Goal: Task Accomplishment & Management: Complete application form

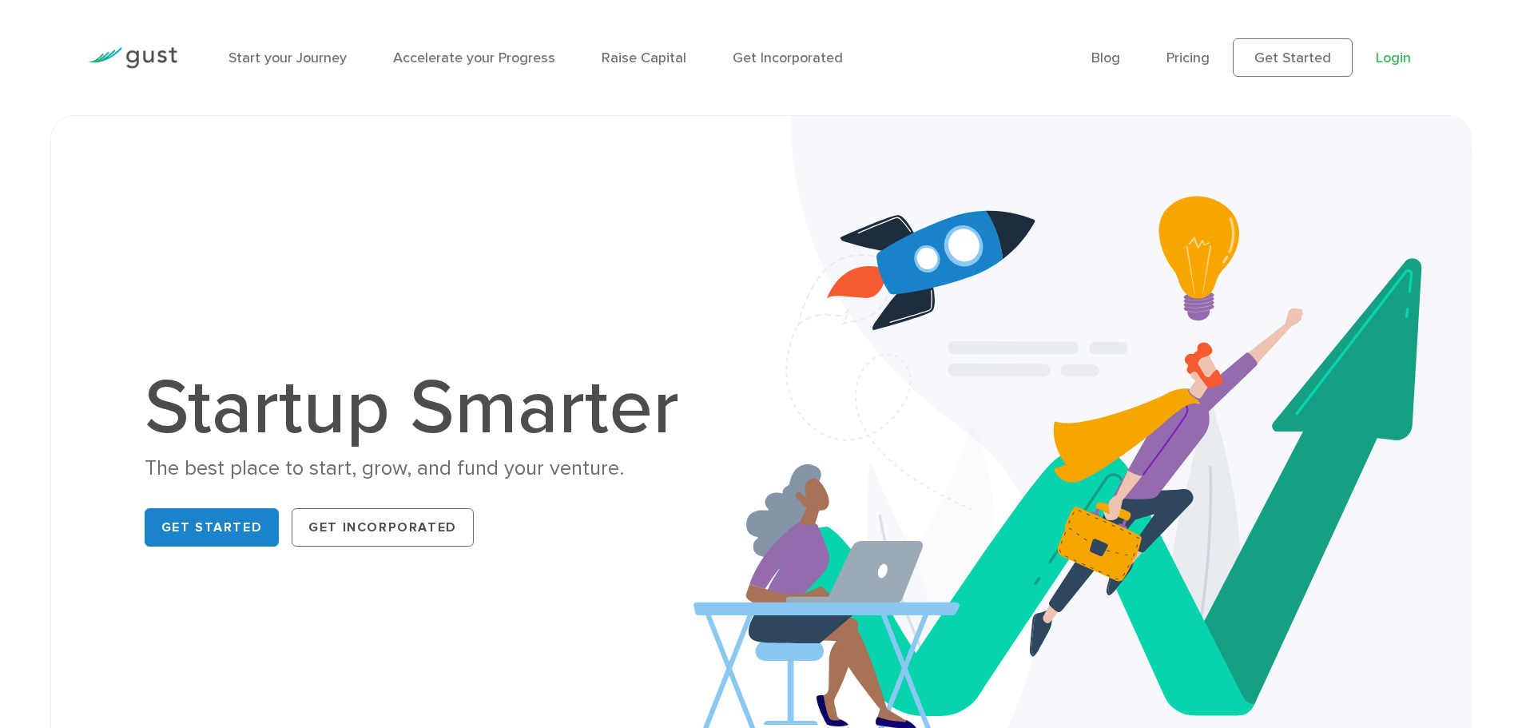
click at [1390, 58] on link "Login" at bounding box center [1392, 58] width 35 height 17
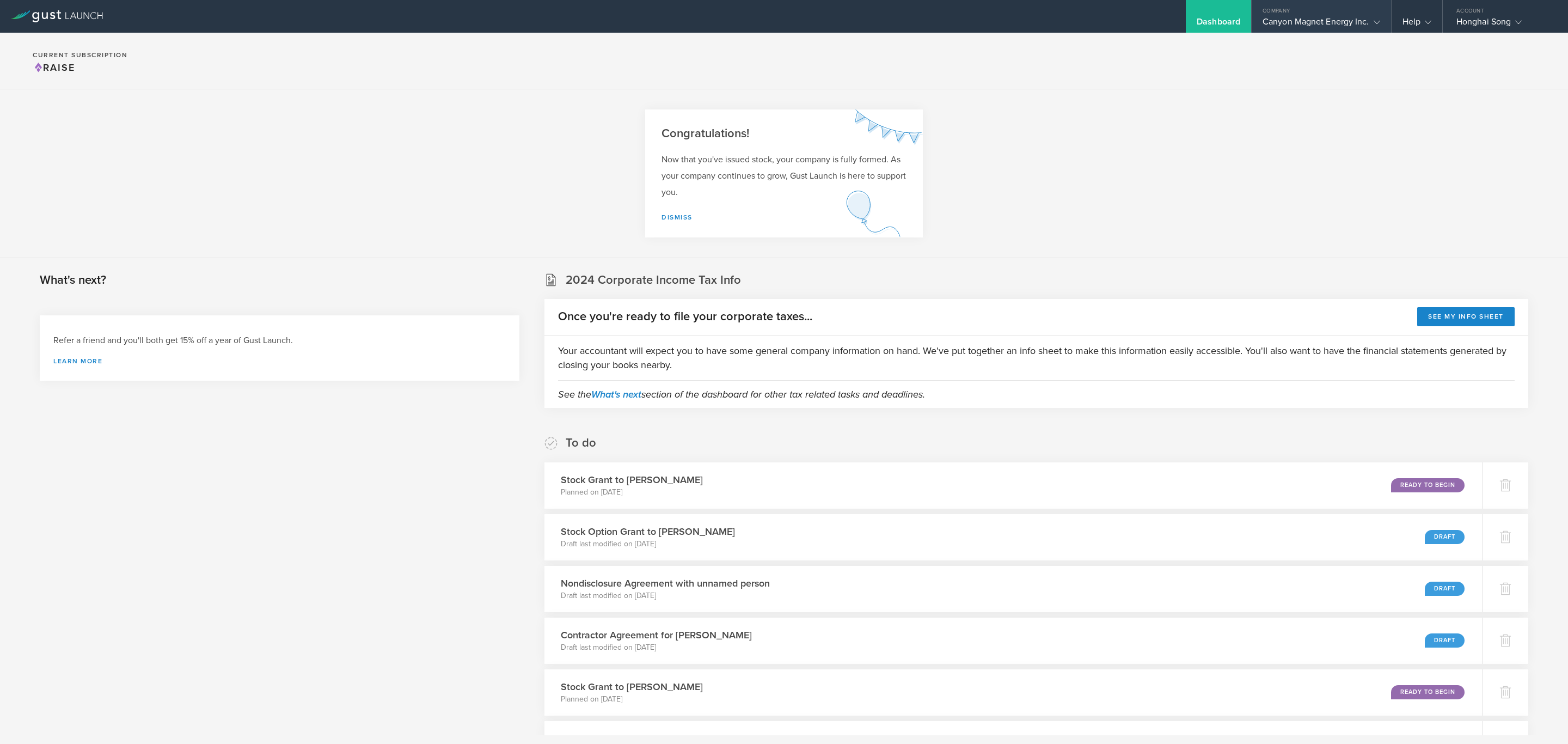
click at [1361, 23] on div "Canyon Magnet Energy Inc." at bounding box center [1321, 25] width 118 height 16
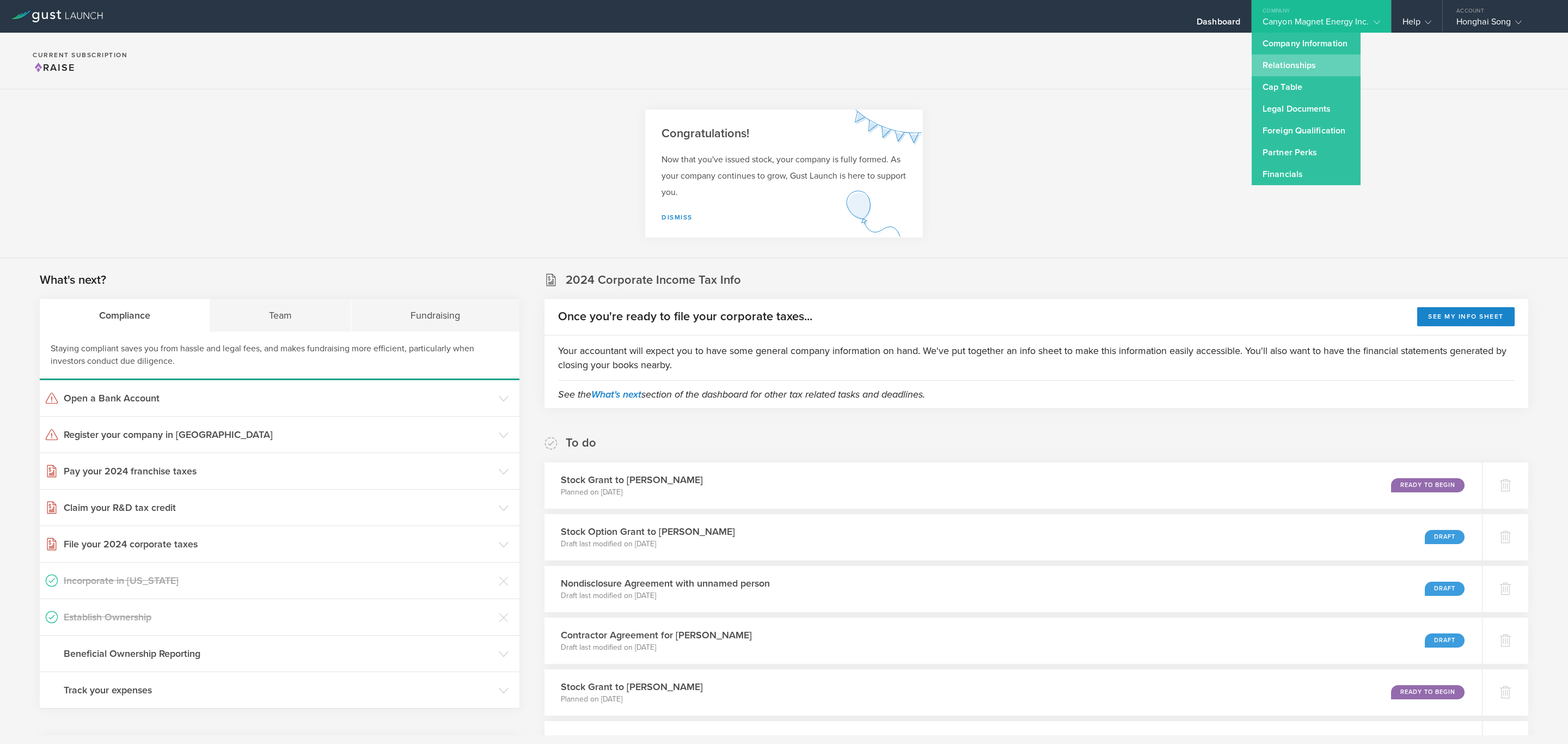
click at [1313, 63] on link "Relationships" at bounding box center [1306, 65] width 109 height 22
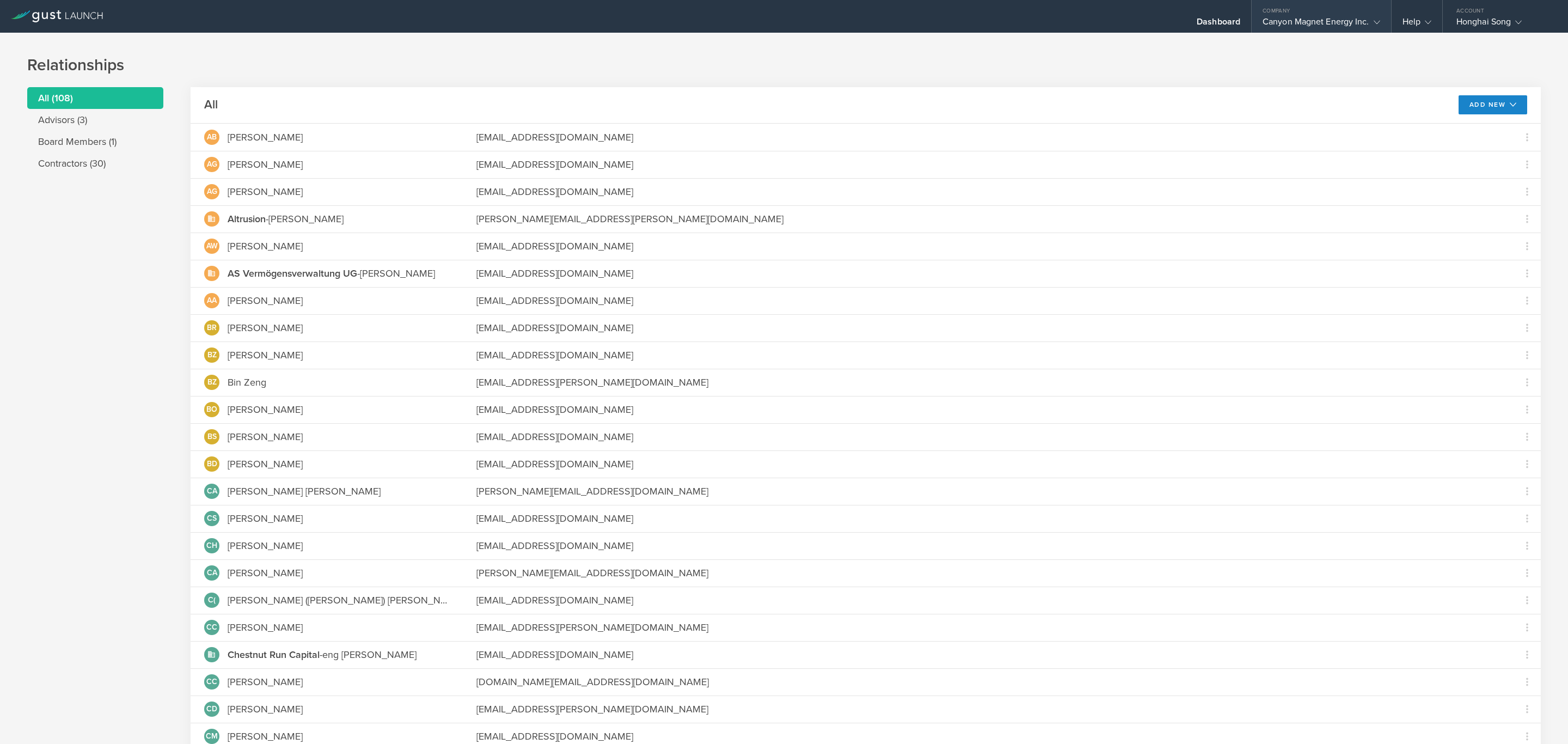
click at [1345, 21] on div "Canyon Magnet Energy Inc." at bounding box center [1321, 25] width 118 height 16
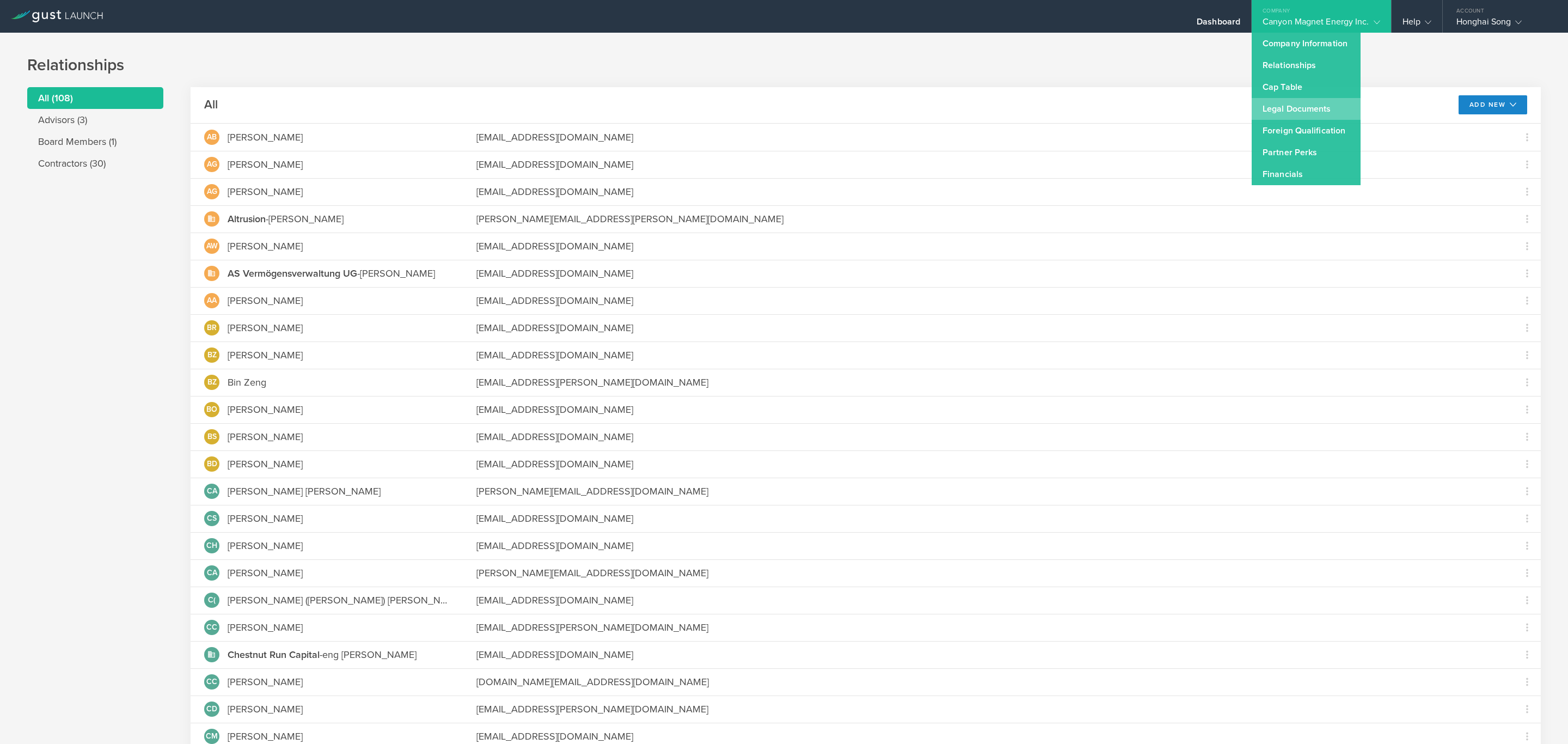
click at [1326, 101] on link "Legal Documents" at bounding box center [1306, 109] width 109 height 22
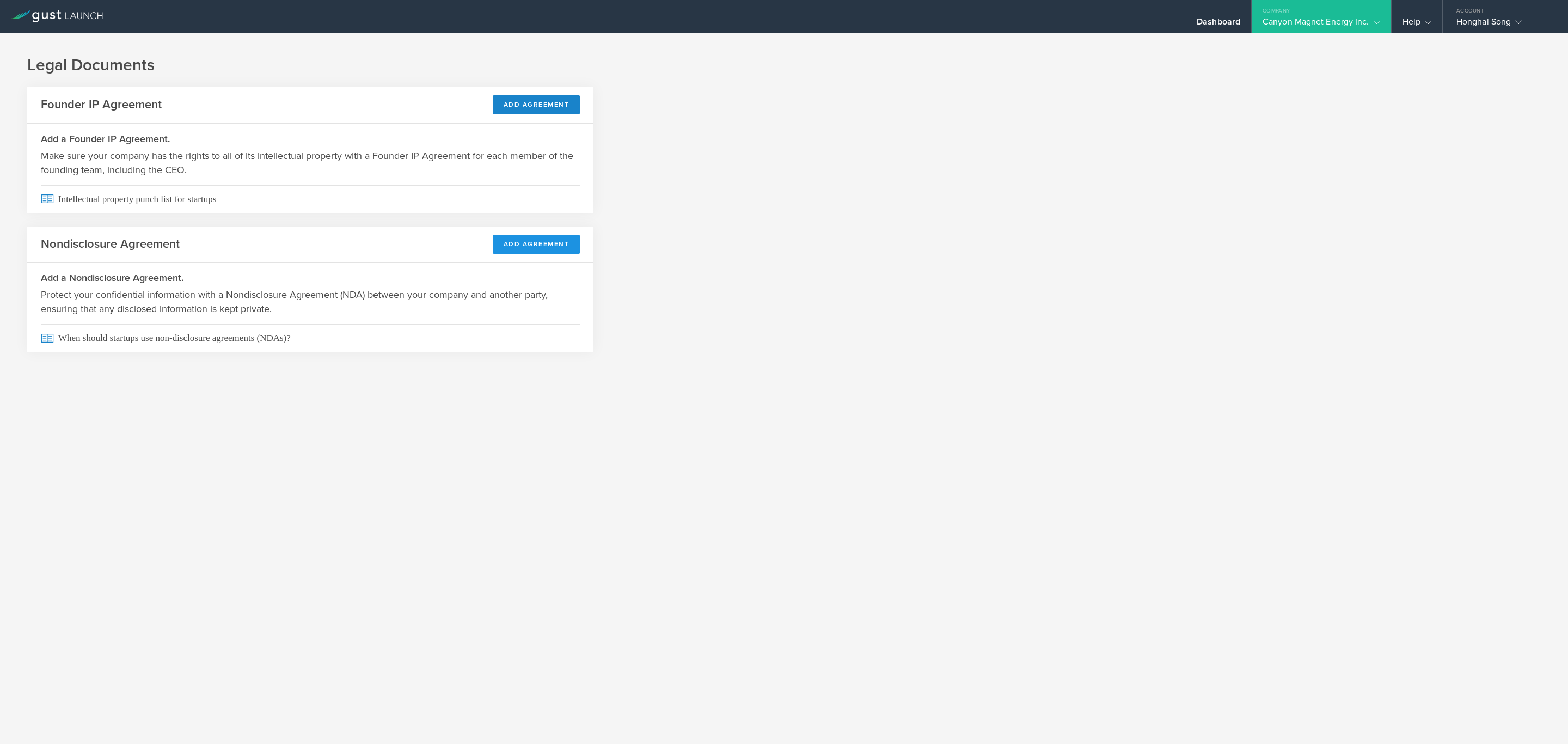
click at [539, 243] on button "Add Agreement" at bounding box center [537, 244] width 88 height 19
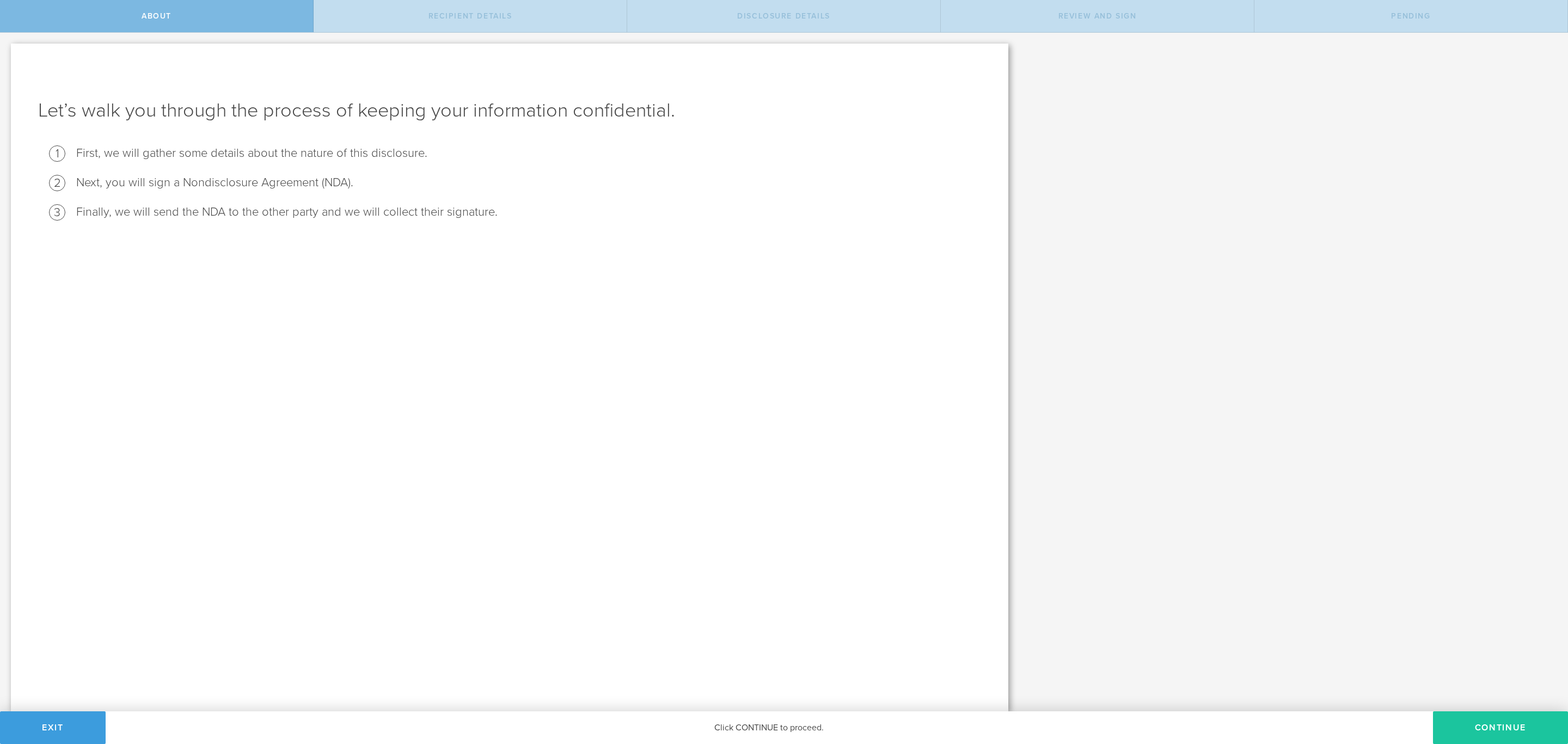
click at [1466, 721] on button "Continue" at bounding box center [1501, 728] width 135 height 33
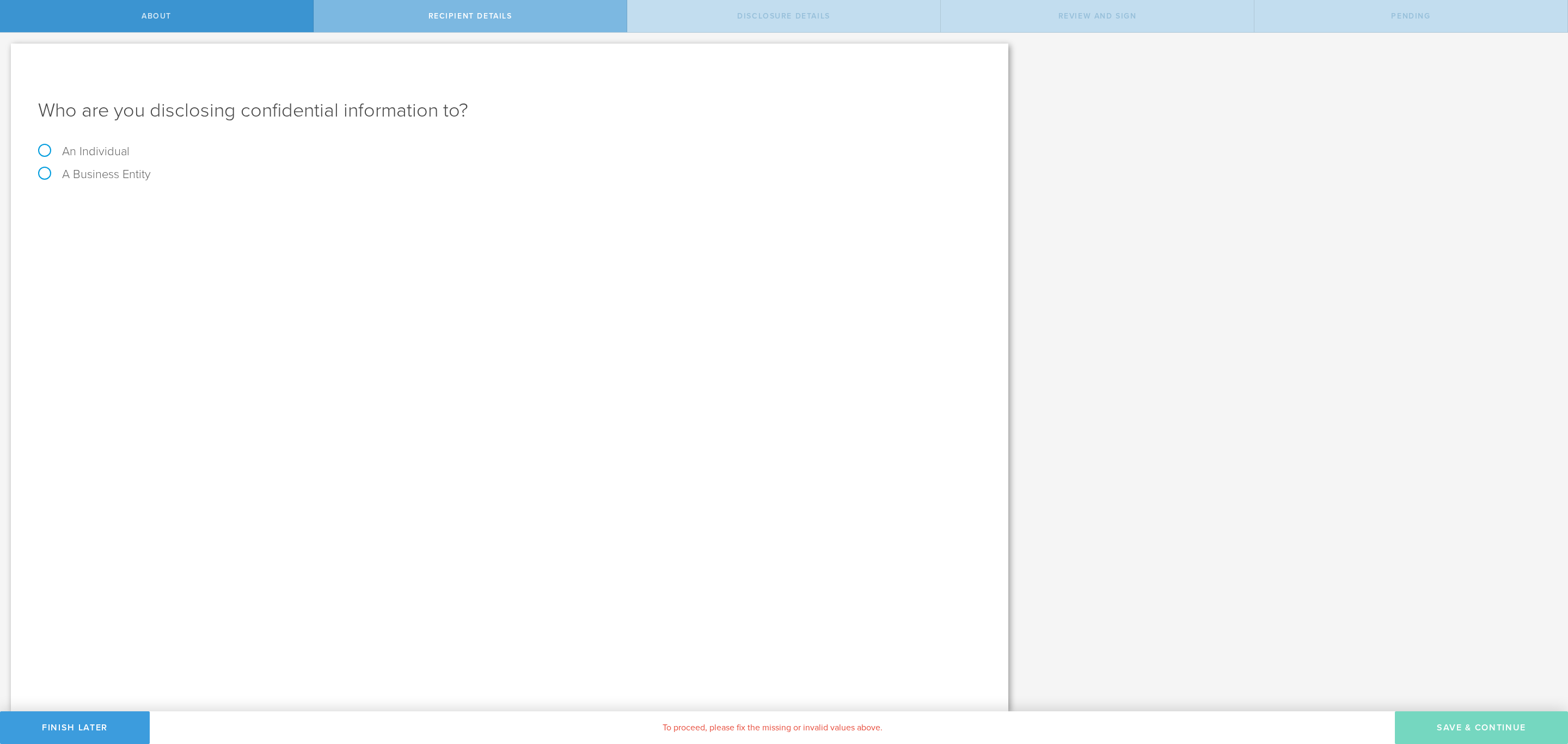
click at [119, 152] on label "An Individual" at bounding box center [84, 151] width 91 height 14
click at [7, 50] on input "An Individual" at bounding box center [3, 42] width 7 height 18
radio input "true"
click at [185, 200] on input "text" at bounding box center [551, 205] width 862 height 16
click at [268, 202] on input "Alan" at bounding box center [551, 205] width 862 height 16
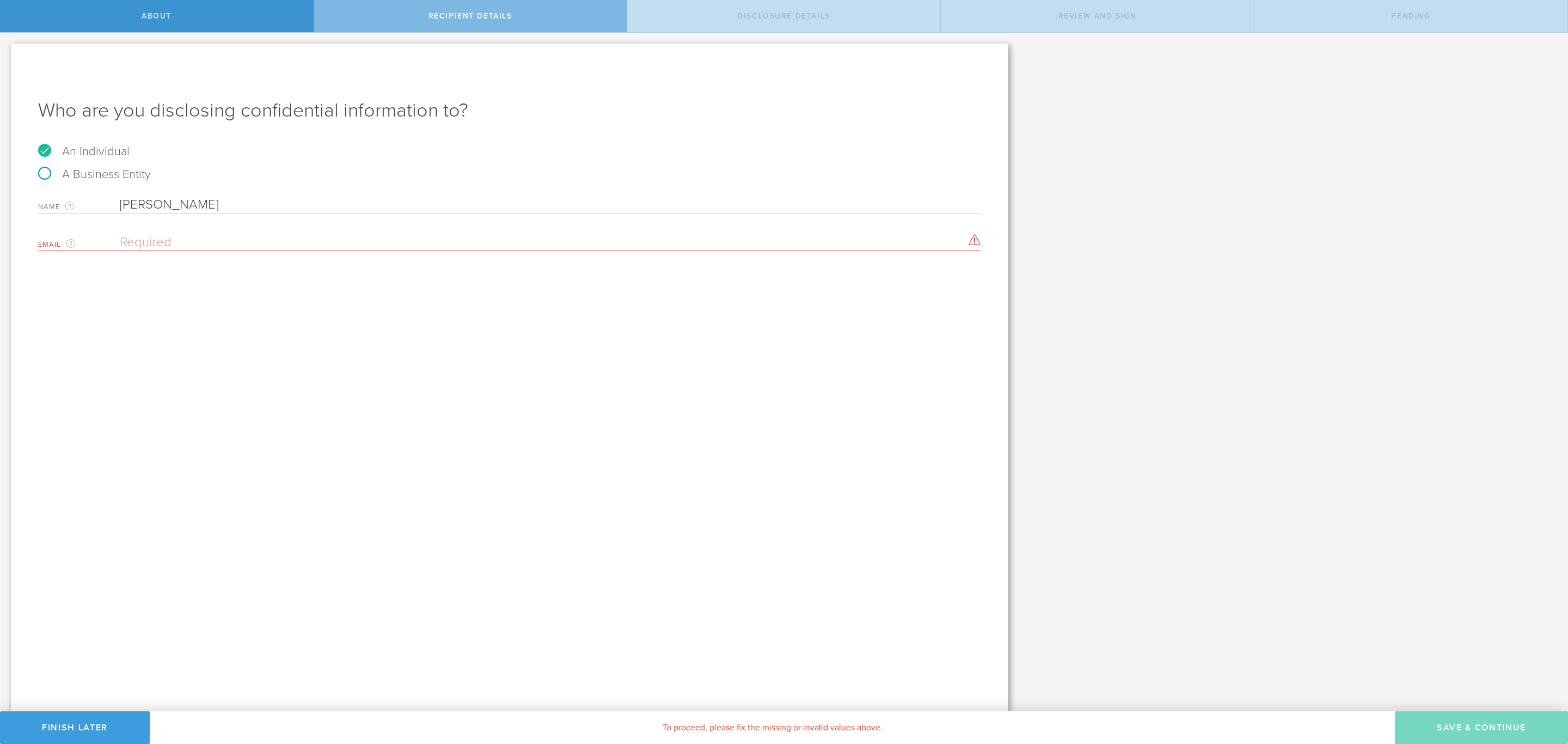
type input "Alan Zheng"
paste input "Alanzheng2023@gmail.com"
type input "Alanzheng2023@gmail.com"
click at [1481, 724] on button "Save & Continue" at bounding box center [1481, 728] width 173 height 33
select select "string:5 years"
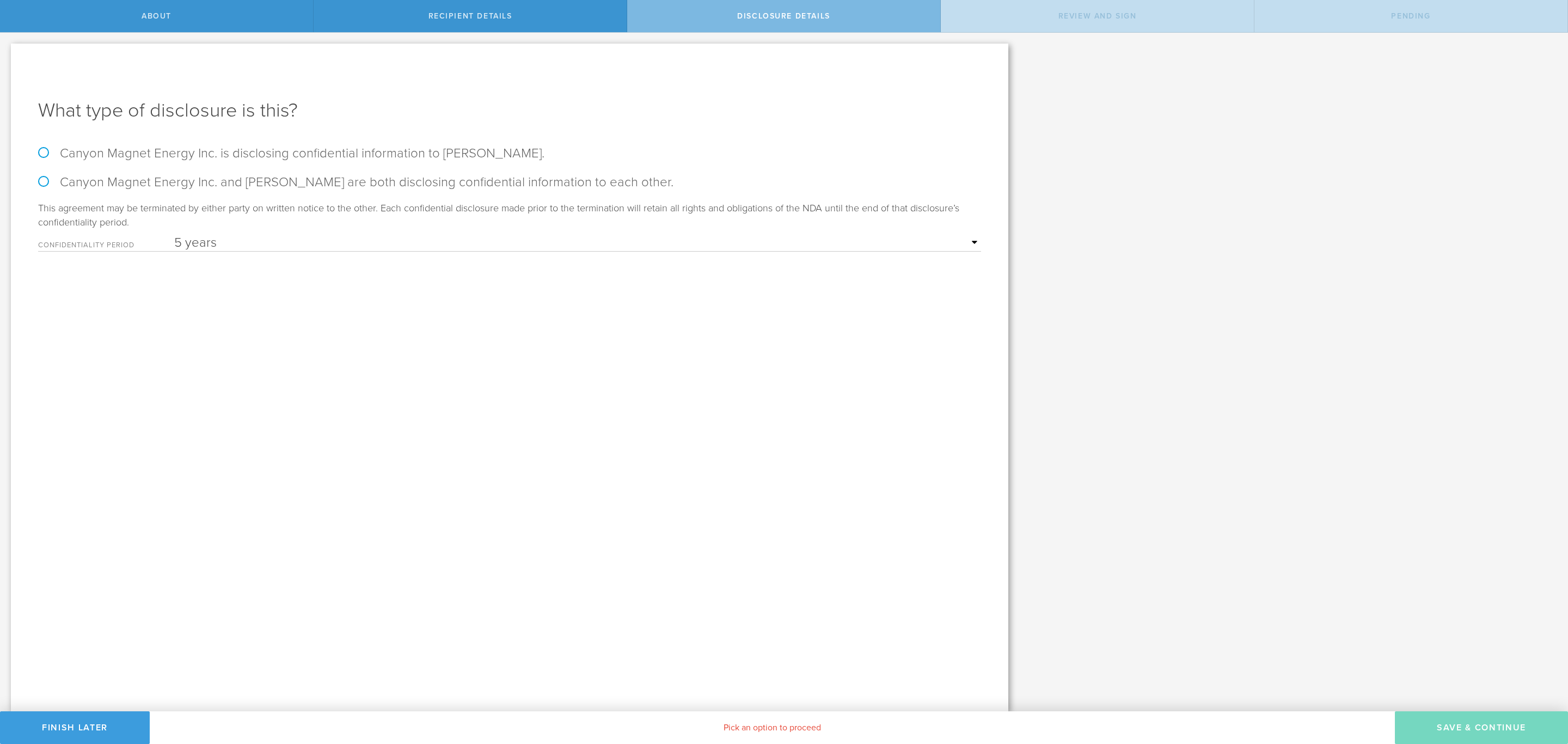
click at [231, 155] on label "Canyon Magnet Energy Inc. is disclosing confidential information to Alan Zheng." at bounding box center [509, 153] width 943 height 16
click at [7, 55] on input "Canyon Magnet Energy Inc. is disclosing confidential information to Alan Zheng." at bounding box center [3, 44] width 7 height 23
radio input "true"
click at [286, 238] on select "1 year 2 years 3 years 4 years 5 years" at bounding box center [578, 243] width 807 height 16
select select "string:4 years"
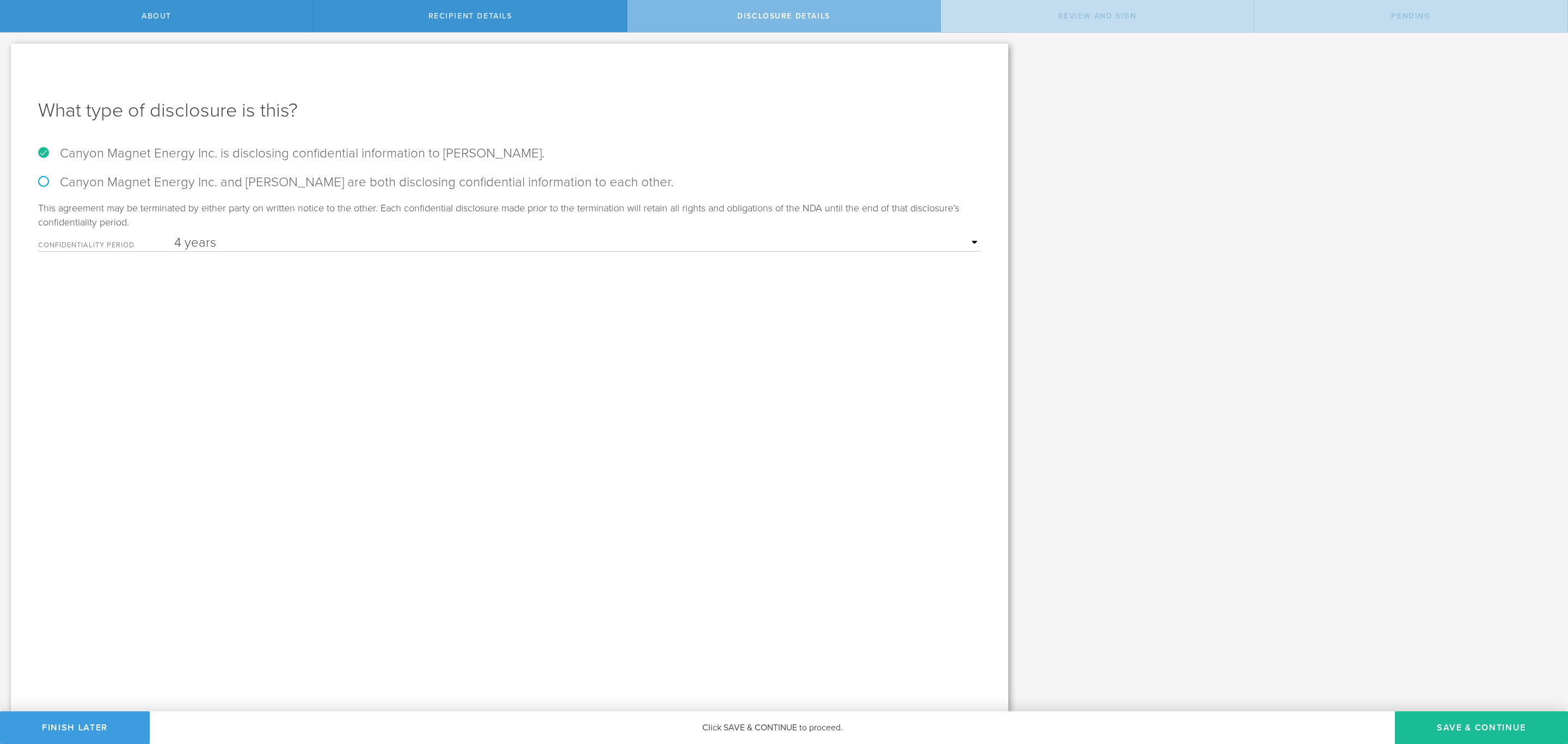
click at [175, 235] on select "1 year 2 years 3 years 4 years 5 years" at bounding box center [578, 243] width 807 height 16
click at [1466, 720] on button "Save & Continue" at bounding box center [1481, 728] width 173 height 33
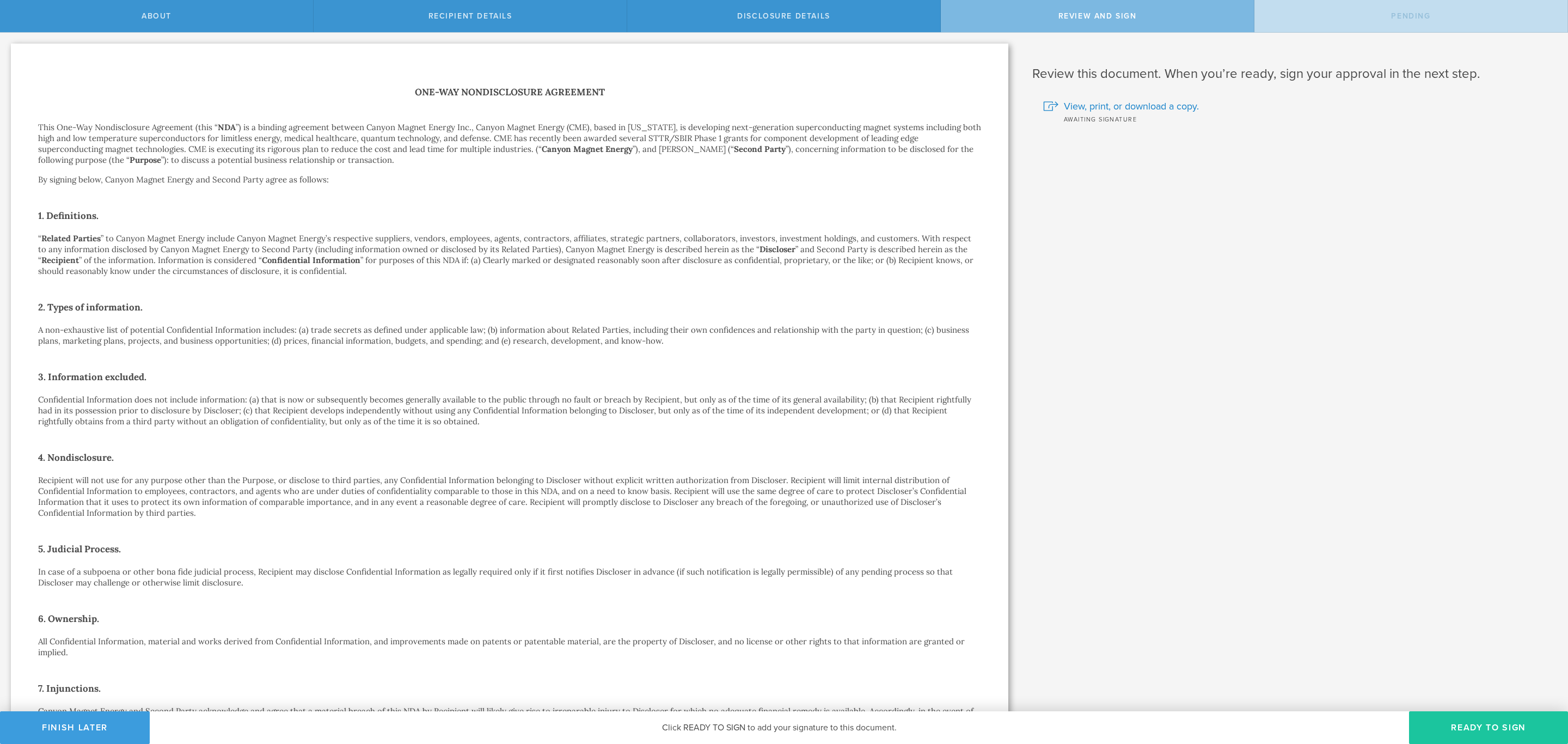
click at [1468, 732] on button "Ready to Sign" at bounding box center [1488, 728] width 159 height 33
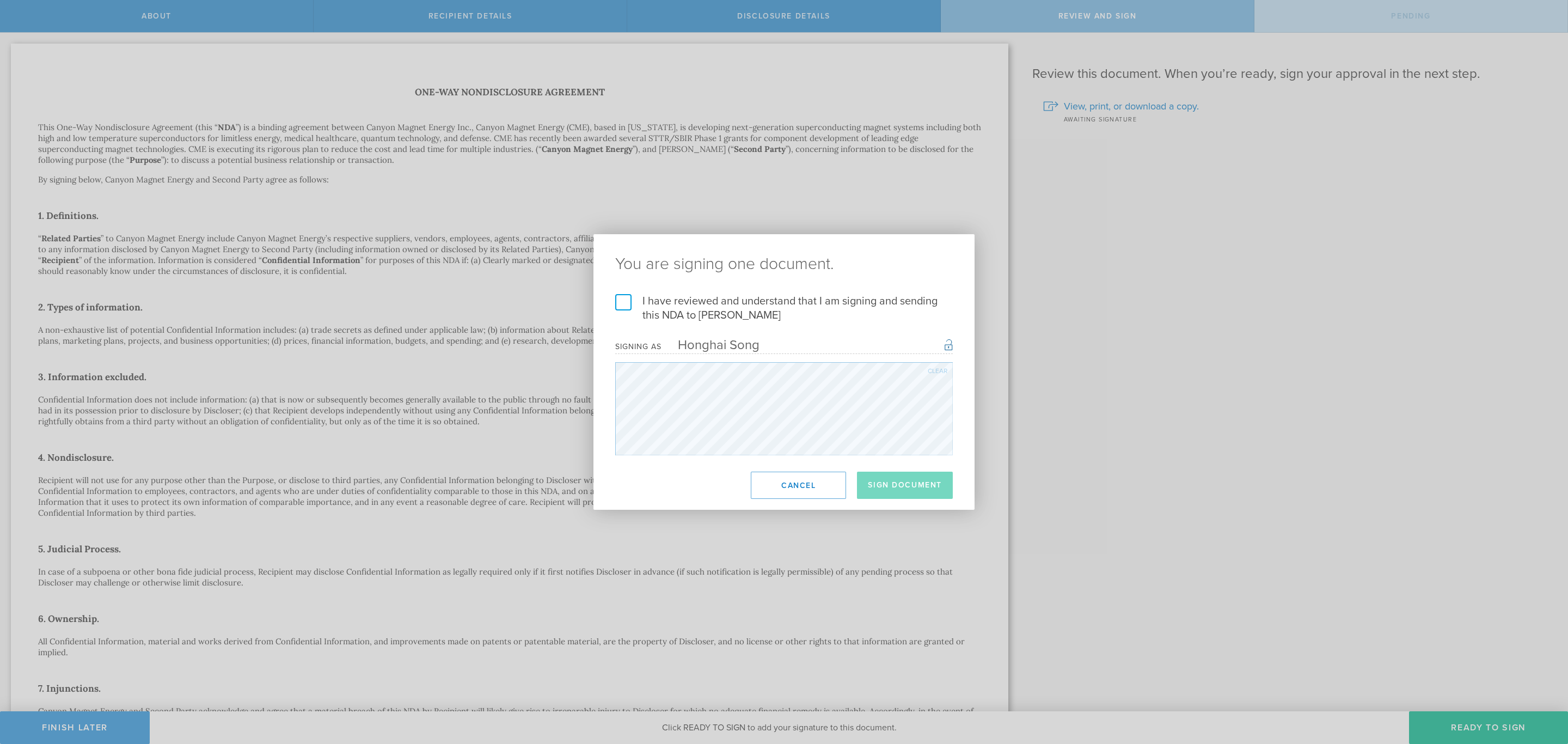
click at [676, 305] on label "I have reviewed and understand that I am signing and sending this NDA to Alan Z…" at bounding box center [784, 308] width 337 height 29
click at [0, 0] on input "I have reviewed and understand that I am signing and sending this NDA to Alan Z…" at bounding box center [0, 0] width 0 height 0
click at [896, 487] on button "Sign Document" at bounding box center [905, 486] width 96 height 27
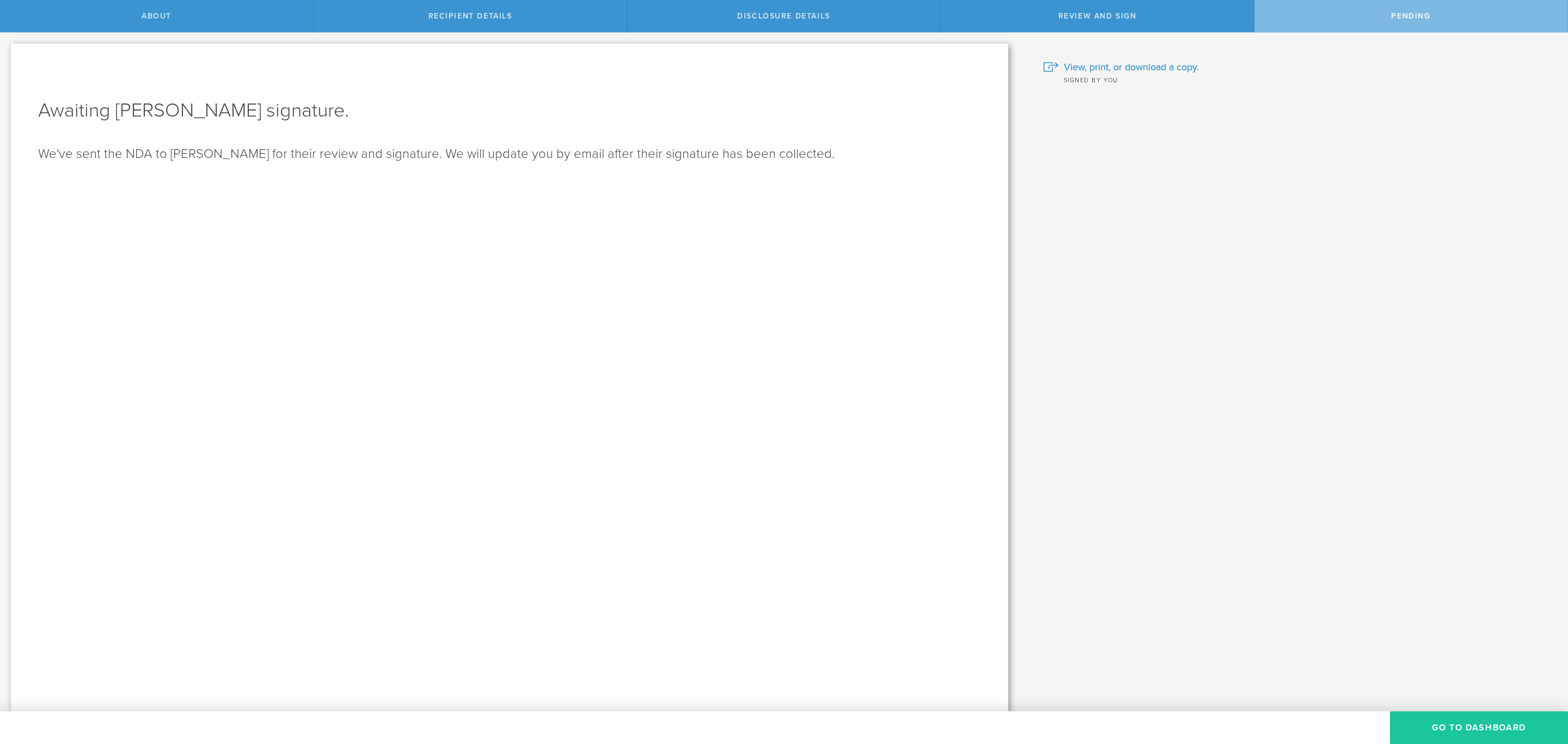
click at [1476, 727] on button "Go to dashboard" at bounding box center [1479, 728] width 178 height 33
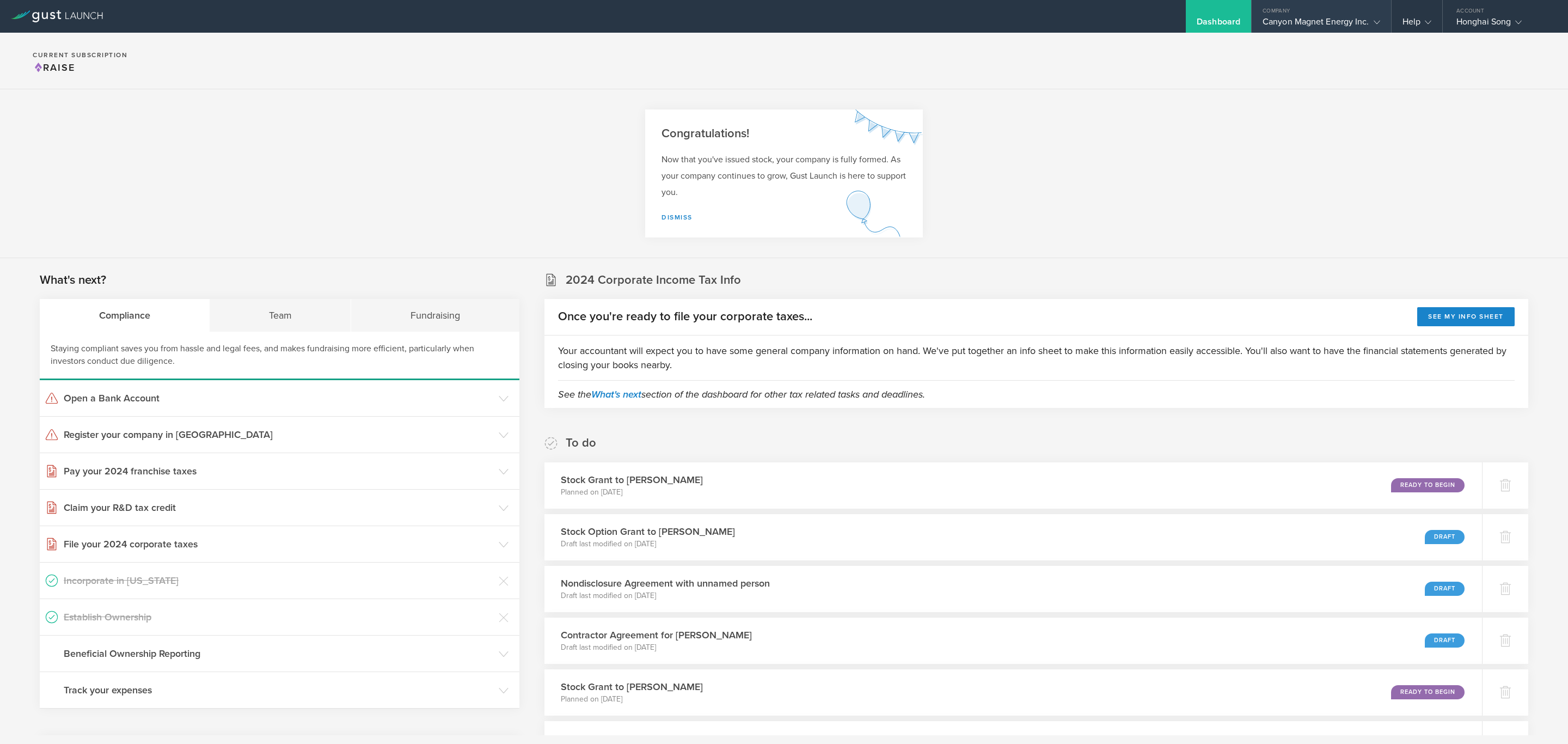
click at [1284, 18] on div "Canyon Magnet Energy Inc." at bounding box center [1321, 25] width 118 height 16
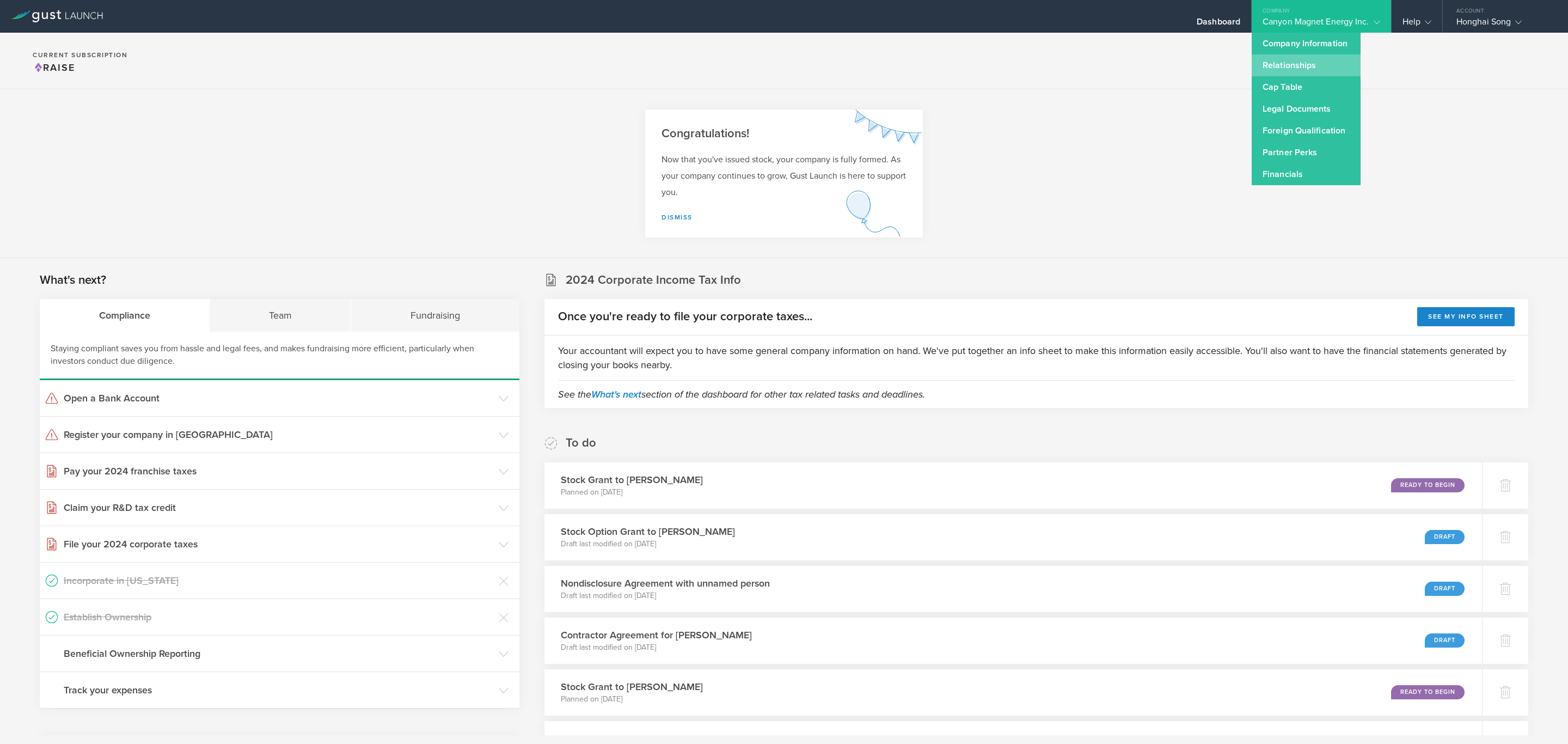
click at [1310, 59] on link "Relationships" at bounding box center [1306, 65] width 109 height 22
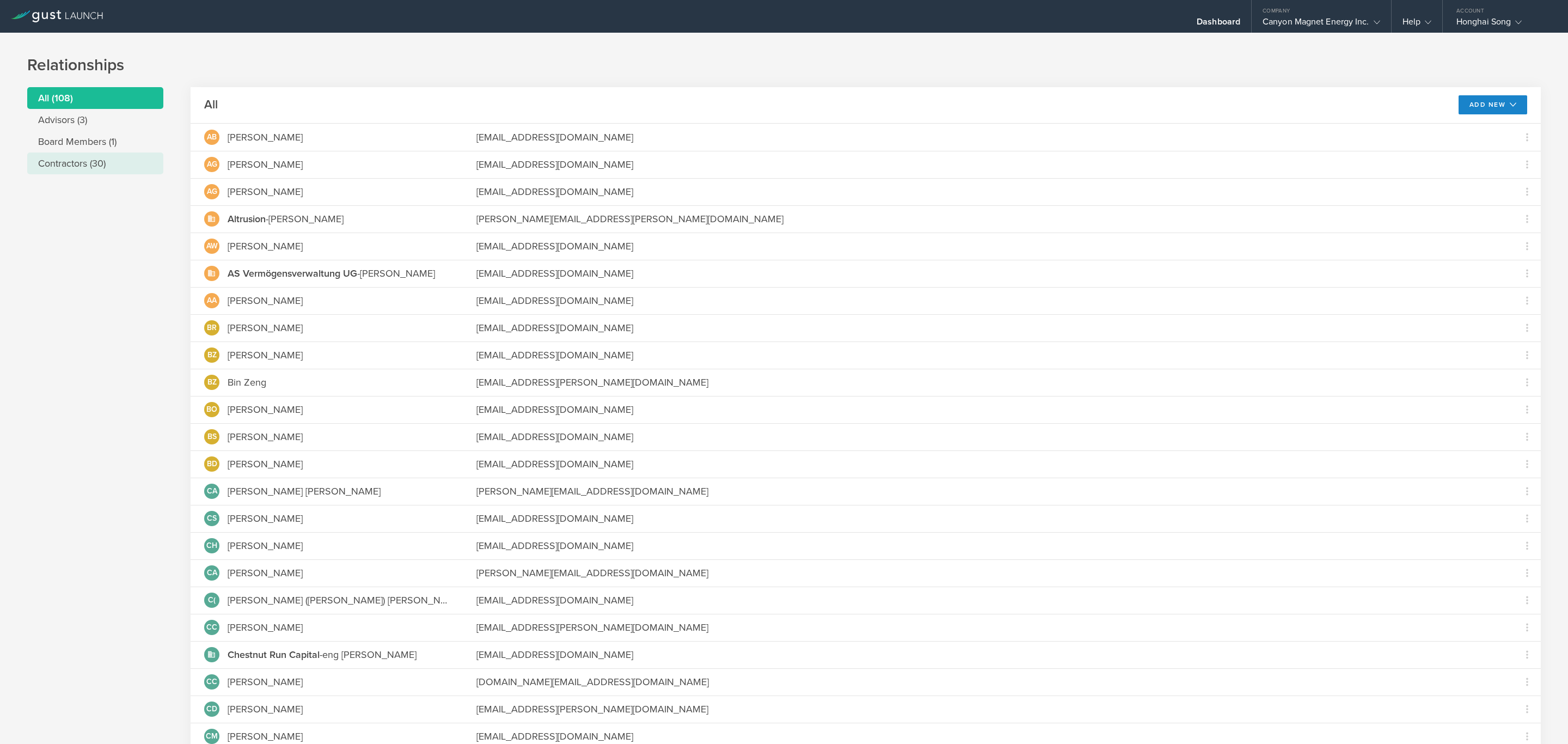
click at [95, 158] on li "Contractors (30)" at bounding box center [95, 164] width 136 height 22
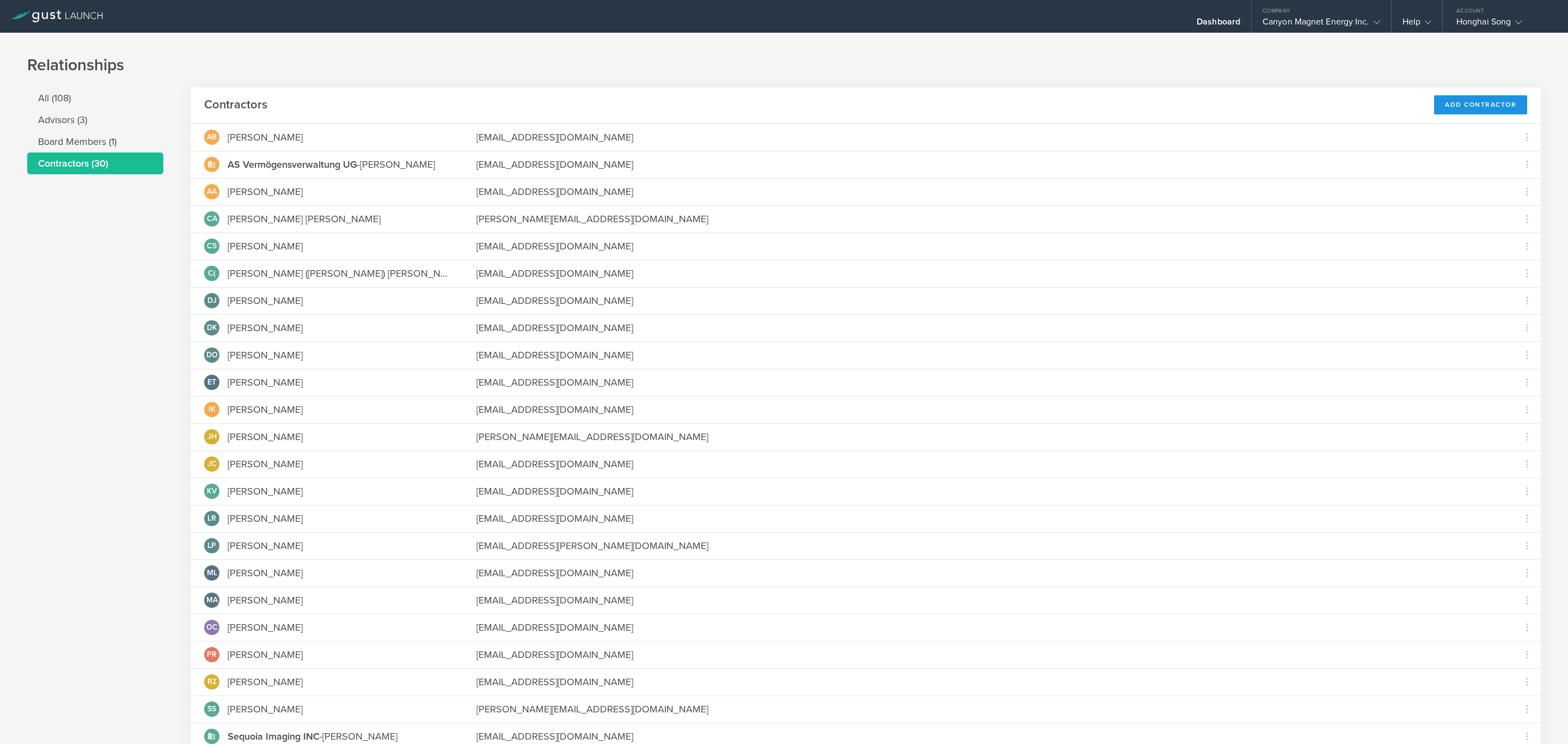
click at [1460, 101] on div "Add Contractor" at bounding box center [1481, 105] width 93 height 19
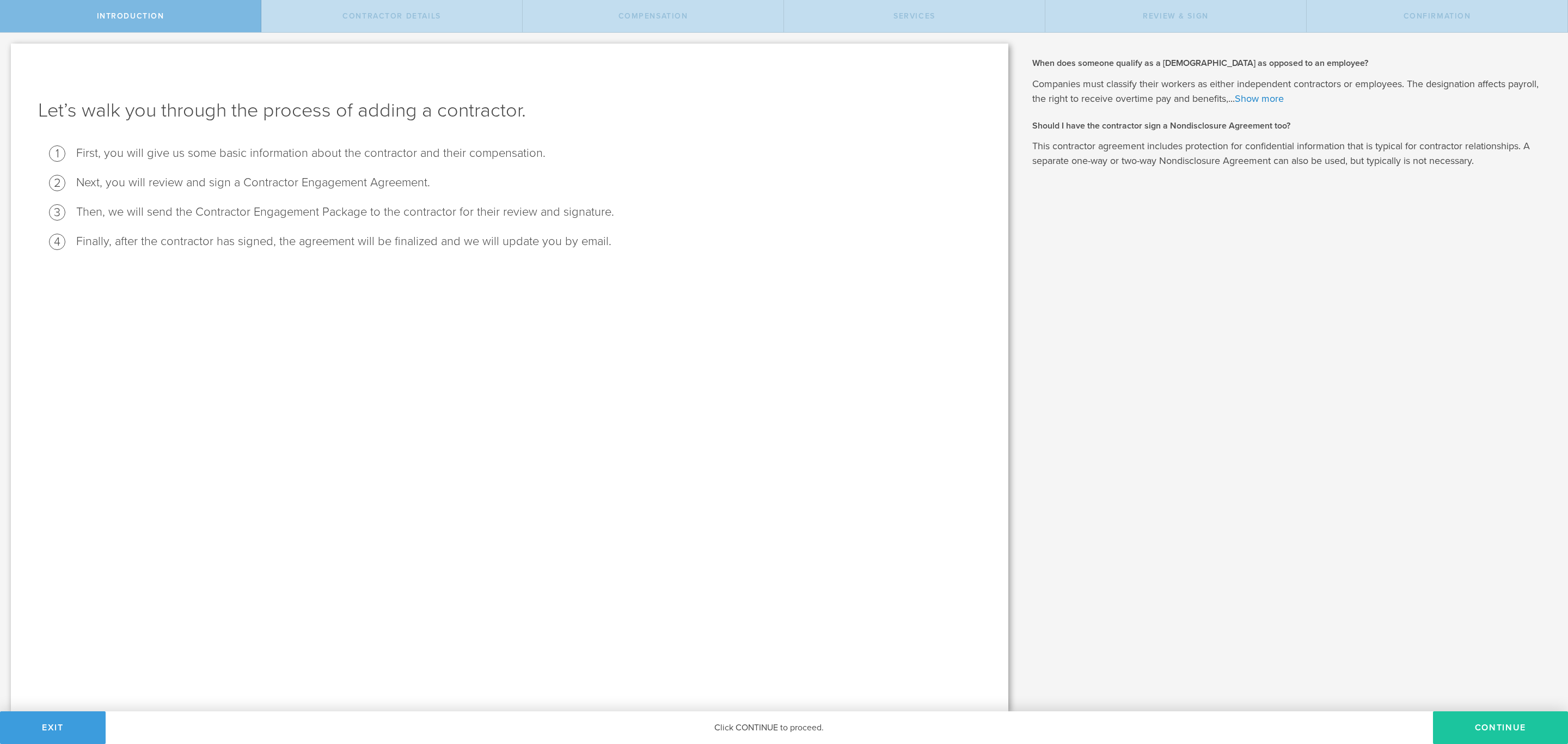
click at [1483, 724] on button "Continue" at bounding box center [1501, 728] width 135 height 33
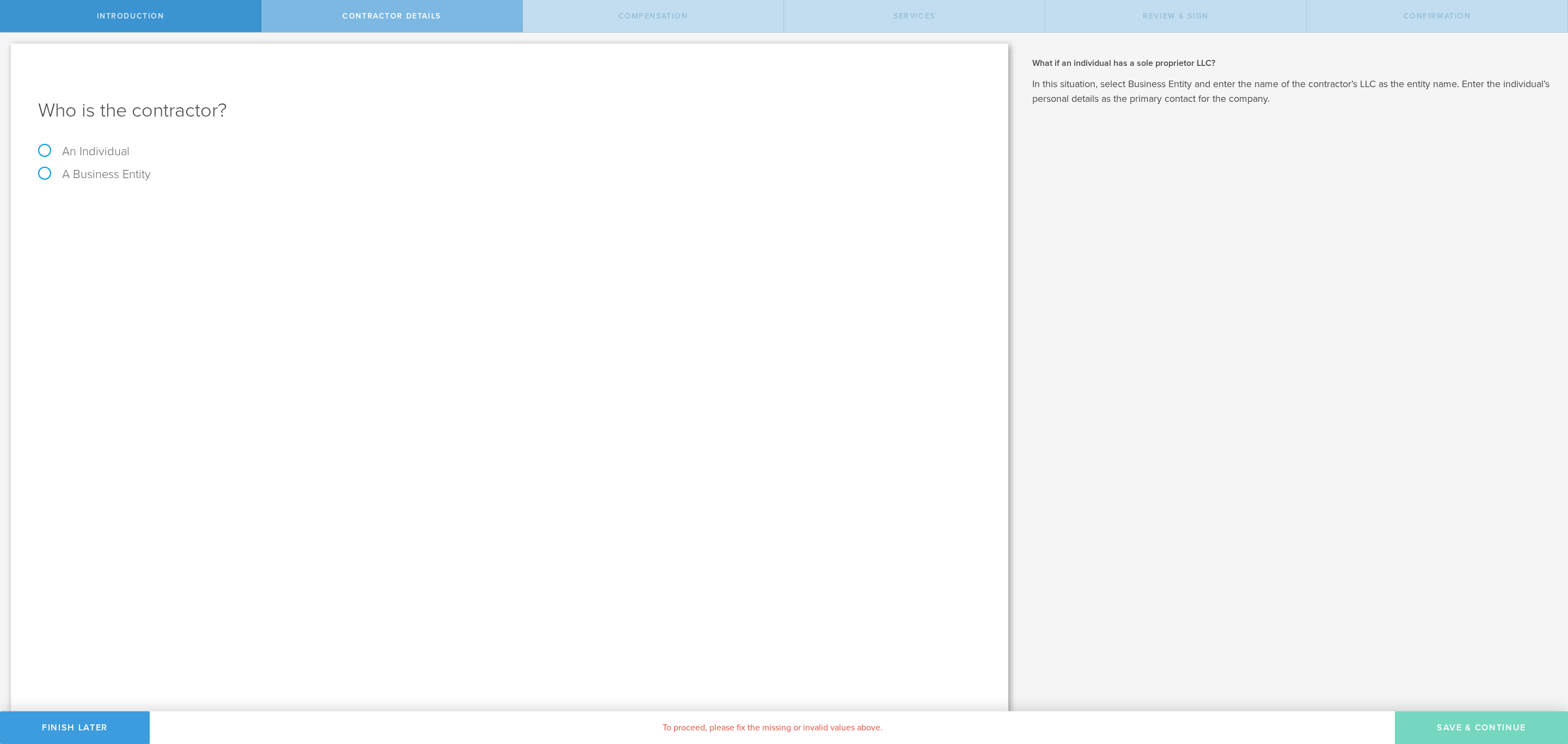
click at [114, 151] on label "An Individual" at bounding box center [84, 151] width 91 height 14
click at [7, 50] on input "An Individual" at bounding box center [3, 42] width 7 height 18
radio input "true"
click at [164, 198] on input "text" at bounding box center [551, 205] width 862 height 16
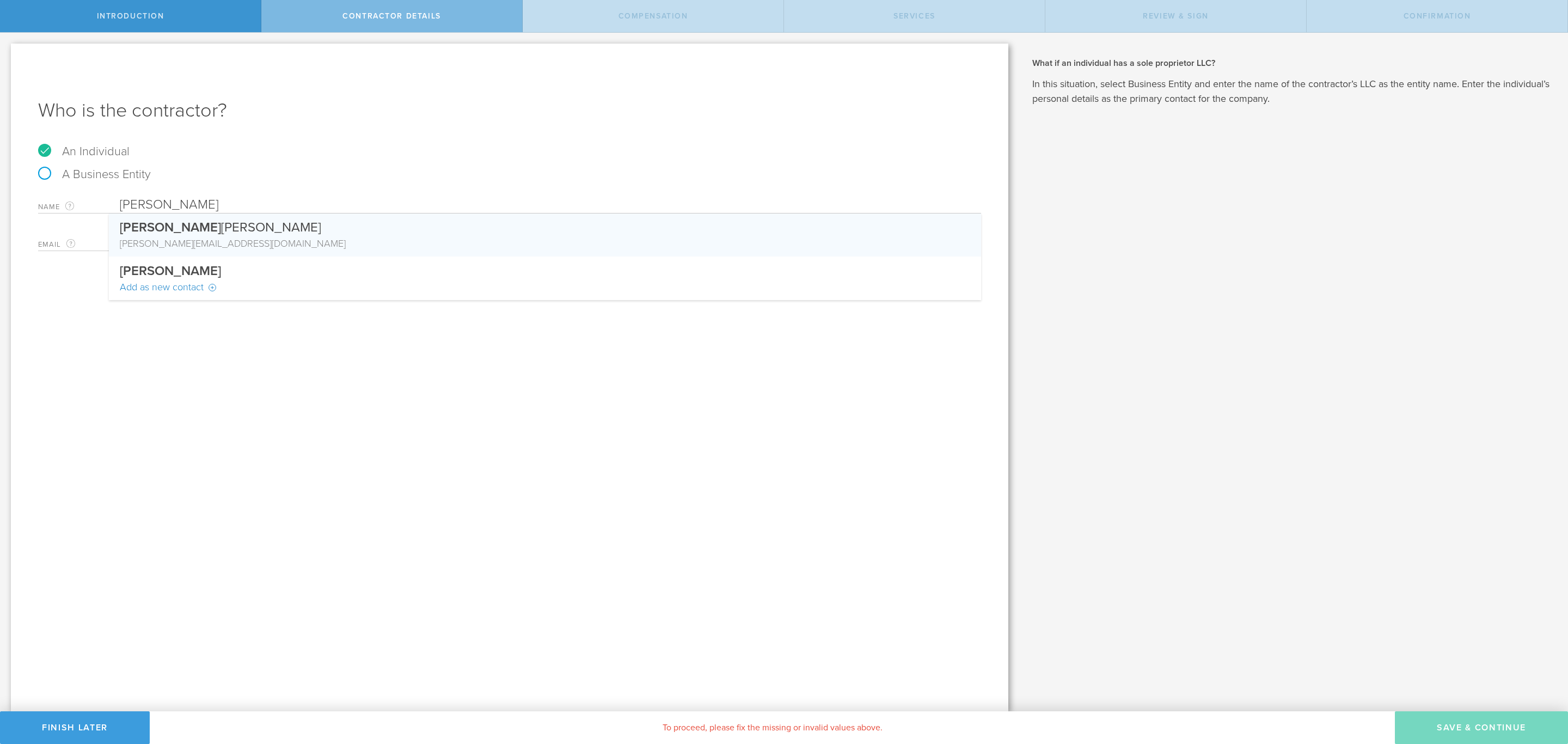
click at [187, 221] on div "[PERSON_NAME]" at bounding box center [545, 225] width 851 height 23
type input "[PERSON_NAME]"
type input "[EMAIL_ADDRESS][DOMAIN_NAME]"
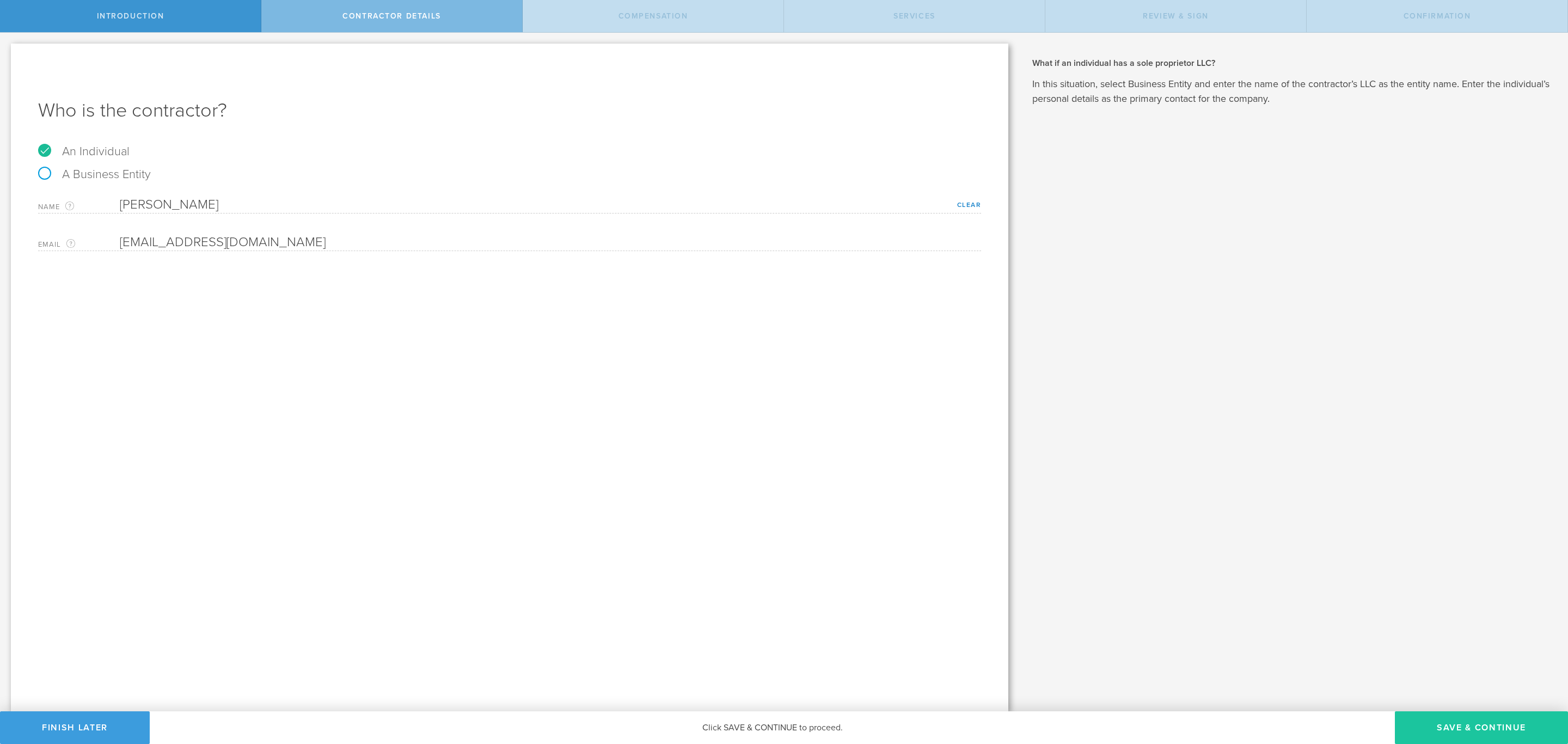
click at [1449, 717] on button "Save & Continue" at bounding box center [1481, 728] width 173 height 33
select select "none"
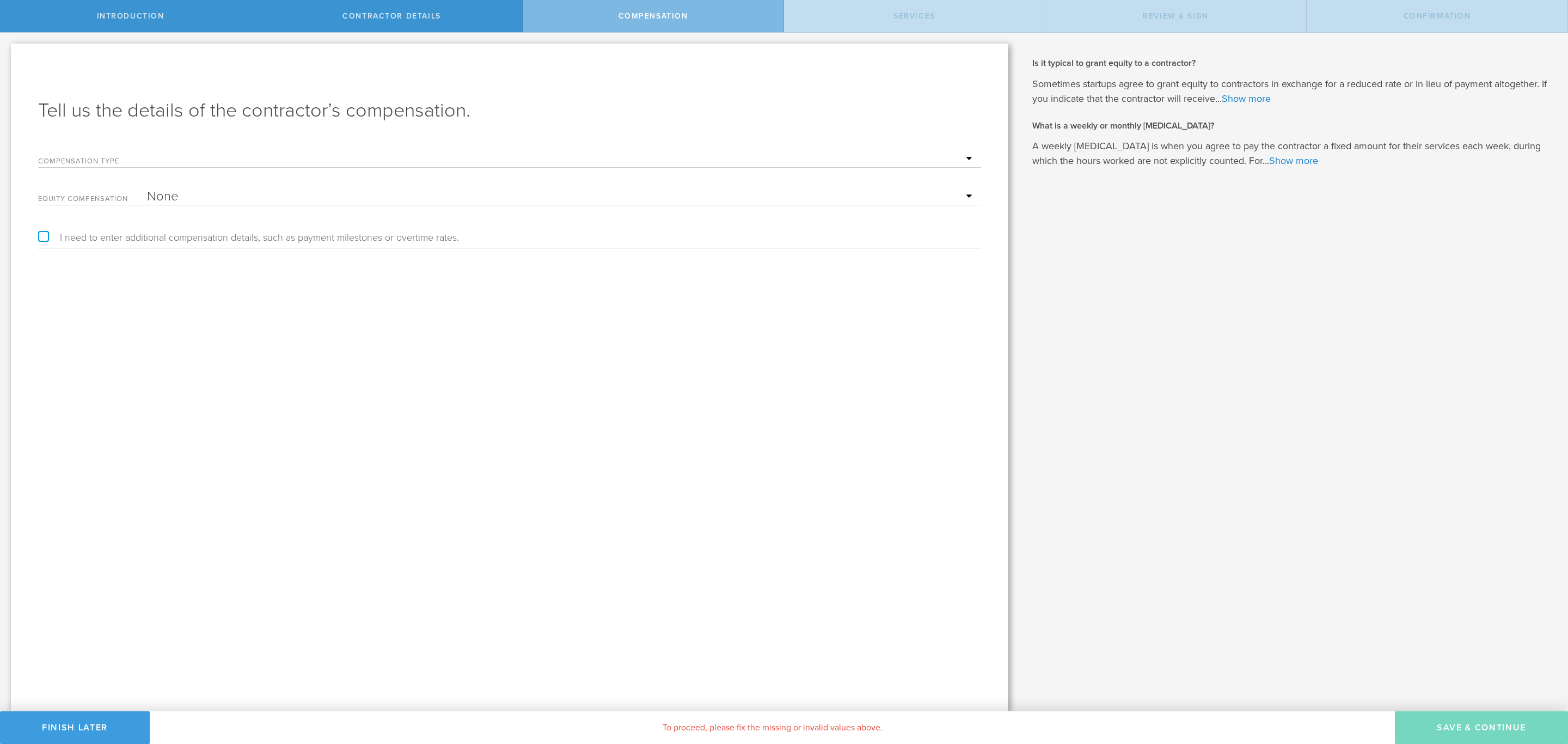
click at [260, 157] on select "Hourly Daily Weekly [MEDICAL_DATA] Monthly [MEDICAL_DATA] Project Flat Rate No …" at bounding box center [562, 159] width 829 height 16
select select "hourlyFlatRate"
click at [147, 151] on select "Hourly Daily Weekly [MEDICAL_DATA] Monthly [MEDICAL_DATA] Project Flat Rate No …" at bounding box center [562, 159] width 829 height 16
click at [258, 201] on input "text" at bounding box center [562, 196] width 829 height 16
type input "15"
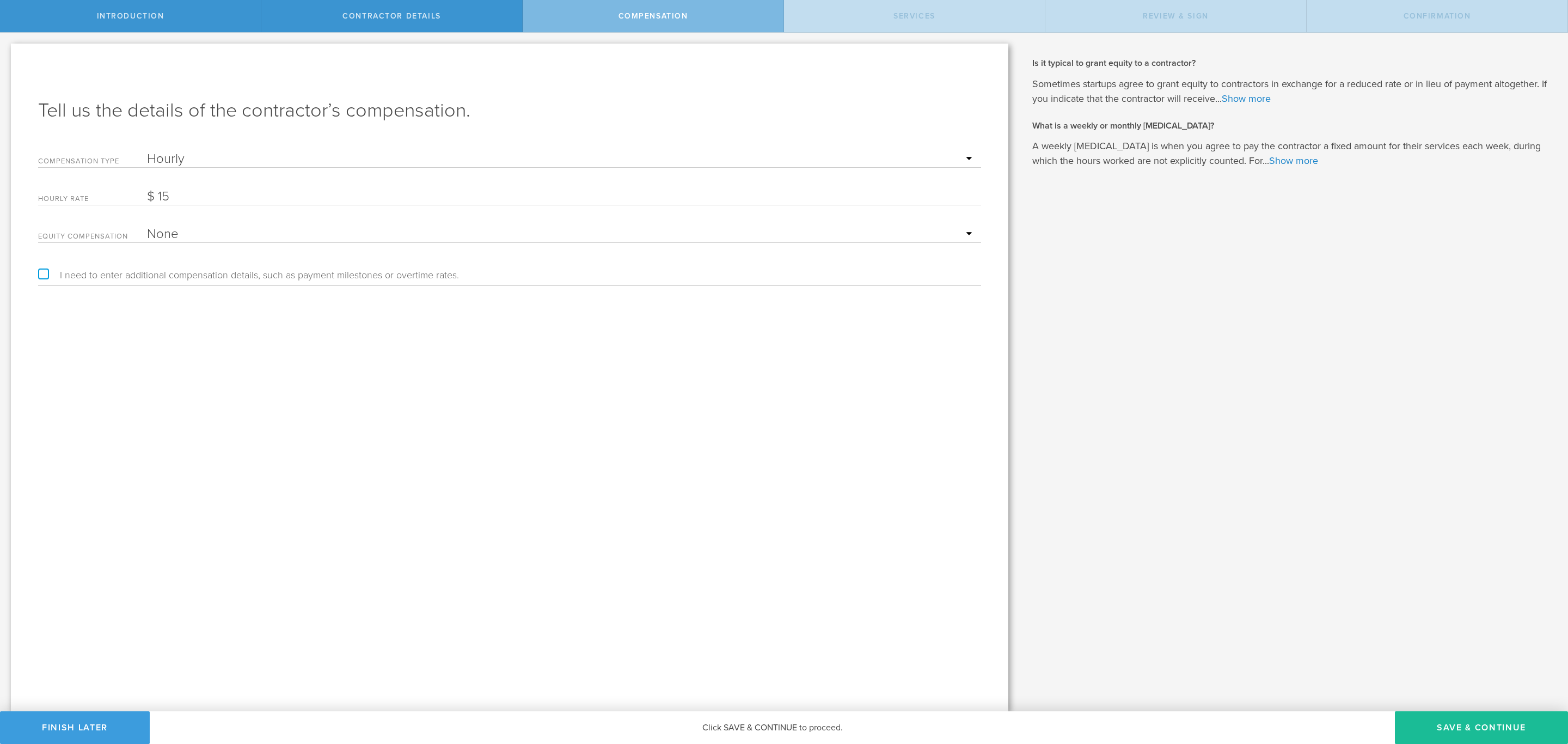
click at [214, 235] on select "None Stock Grant" at bounding box center [562, 234] width 829 height 16
click at [226, 241] on select "None Stock Grant" at bounding box center [562, 234] width 829 height 16
click at [1481, 721] on button "Save & Continue" at bounding box center [1481, 728] width 173 height 33
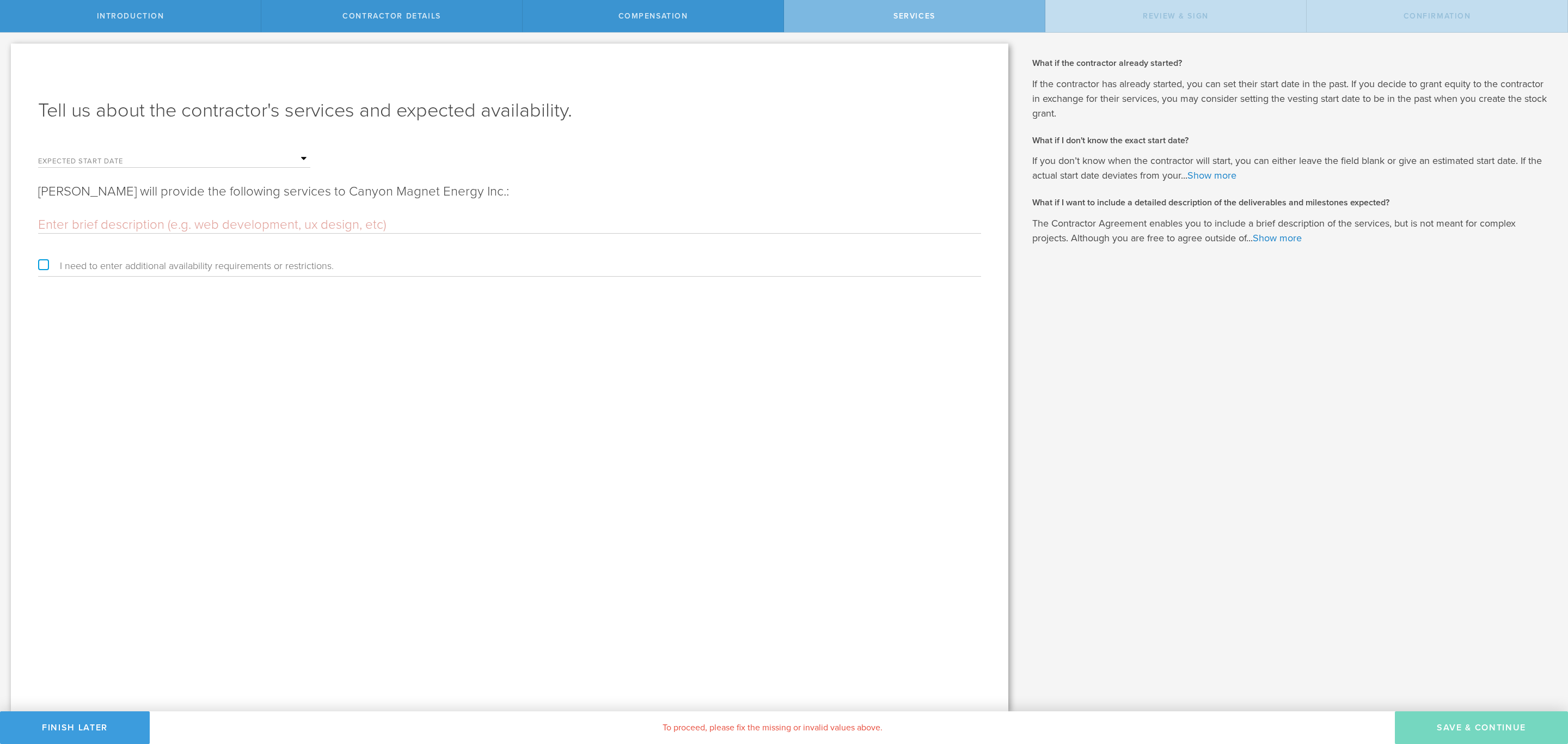
click at [306, 161] on input "text" at bounding box center [229, 159] width 164 height 16
click at [180, 242] on span "16" at bounding box center [176, 245] width 20 height 19
click at [228, 224] on input "text" at bounding box center [509, 225] width 943 height 16
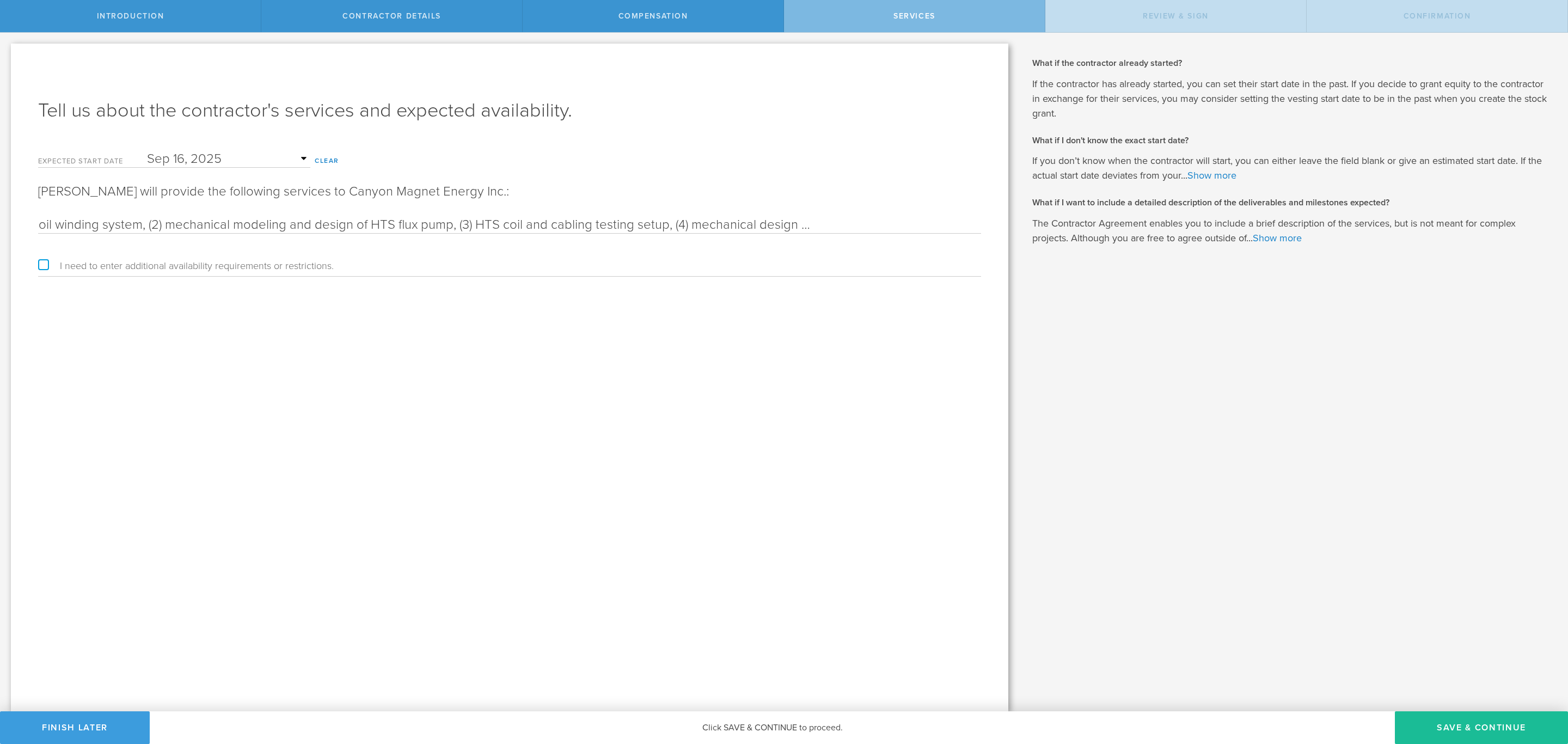
scroll to position [0, 272]
drag, startPoint x: 779, startPoint y: 226, endPoint x: 742, endPoint y: 224, distance: 37.1
click at [742, 224] on input "(1) mechanical design of HTS coil winding system, (2) mechanical modeling and d…" at bounding box center [509, 225] width 943 height 16
click at [326, 225] on input "(1) mechanical design of HTS coil winding system, (2) mechanical modeling and d…" at bounding box center [509, 225] width 943 height 16
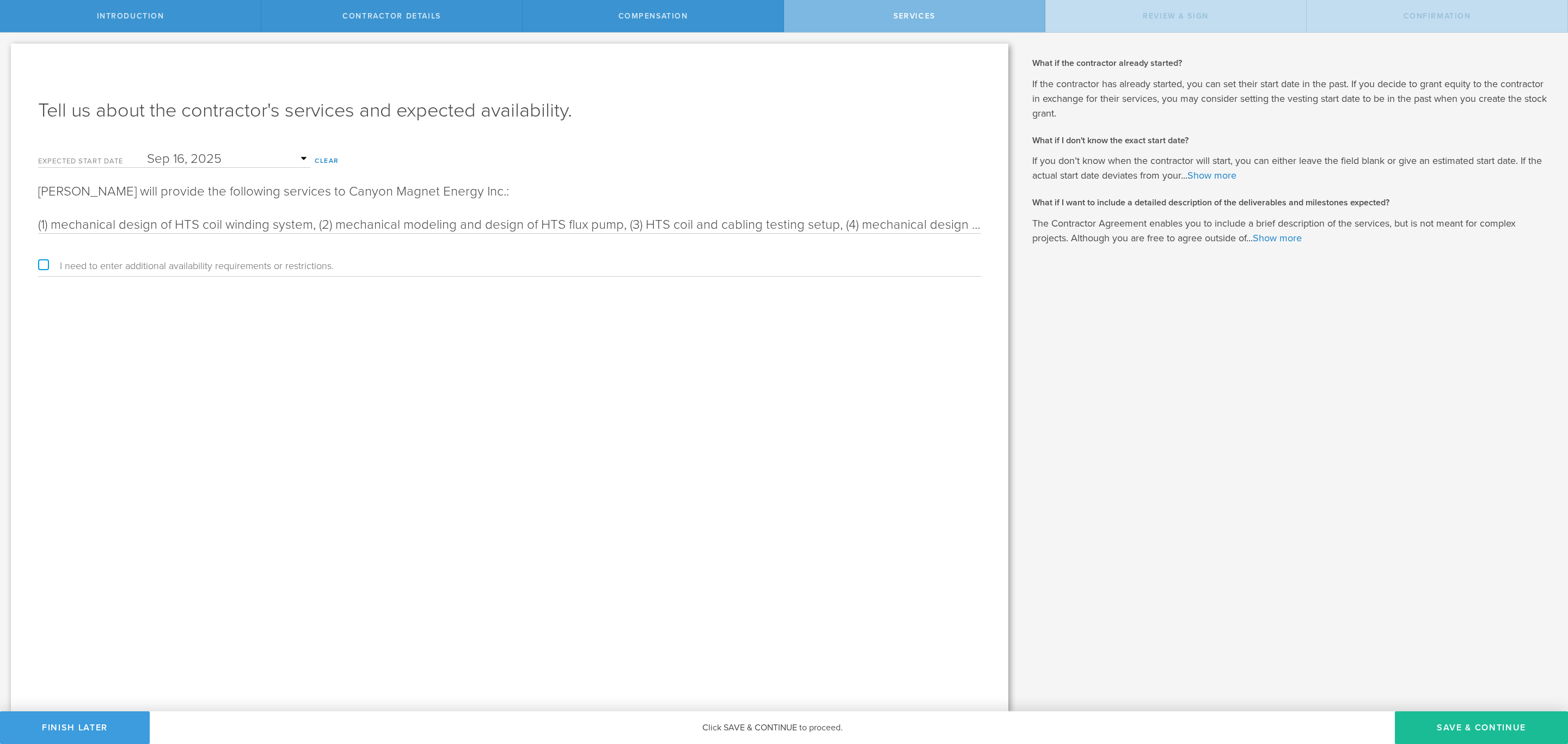
drag, startPoint x: 277, startPoint y: 226, endPoint x: -4, endPoint y: 226, distance: 281.0
click at [0, 226] on html "Introduction Contractor details Compensation Services Review & sign Confirmatio…" at bounding box center [784, 372] width 1568 height 744
click at [94, 223] on input "(1) mechanical design of HTS coil winding system, (2) mechanical modeling and d…" at bounding box center [509, 225] width 943 height 16
drag, startPoint x: 198, startPoint y: 222, endPoint x: 177, endPoint y: 224, distance: 21.1
click at [177, 224] on input "(1) mechanical design of HTS coil winding system, (2) mechanical modeling and d…" at bounding box center [509, 225] width 943 height 16
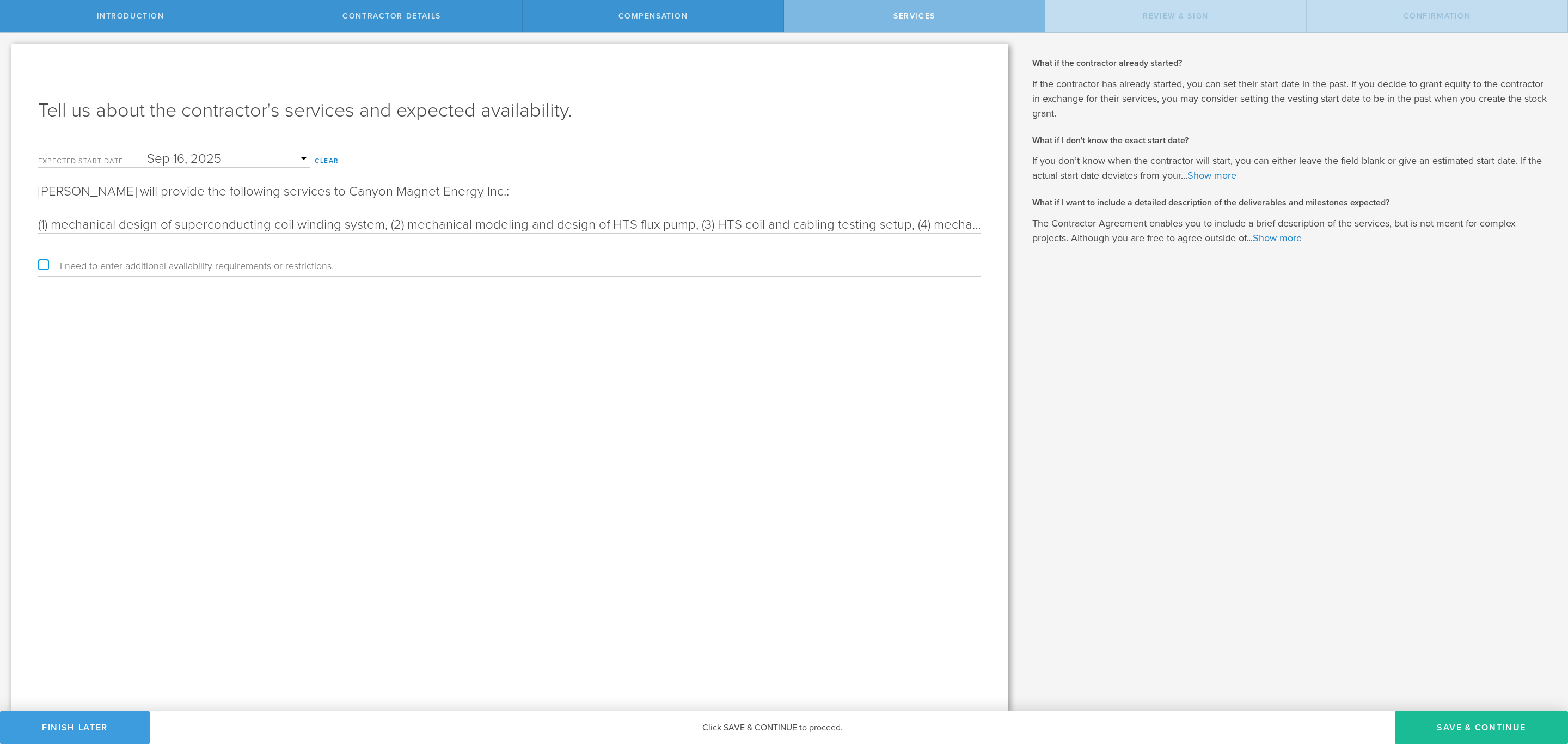
drag, startPoint x: 739, startPoint y: 224, endPoint x: 716, endPoint y: 224, distance: 23.0
click at [716, 224] on input "(1) mechanical design of superconducting coil winding system, (2) mechanical mo…" at bounding box center [509, 225] width 943 height 16
click at [819, 226] on input "(1) mechanical design of superconducting coil winding system, (2) mechanical mo…" at bounding box center [509, 225] width 943 height 16
drag, startPoint x: 902, startPoint y: 224, endPoint x: 806, endPoint y: 234, distance: 96.5
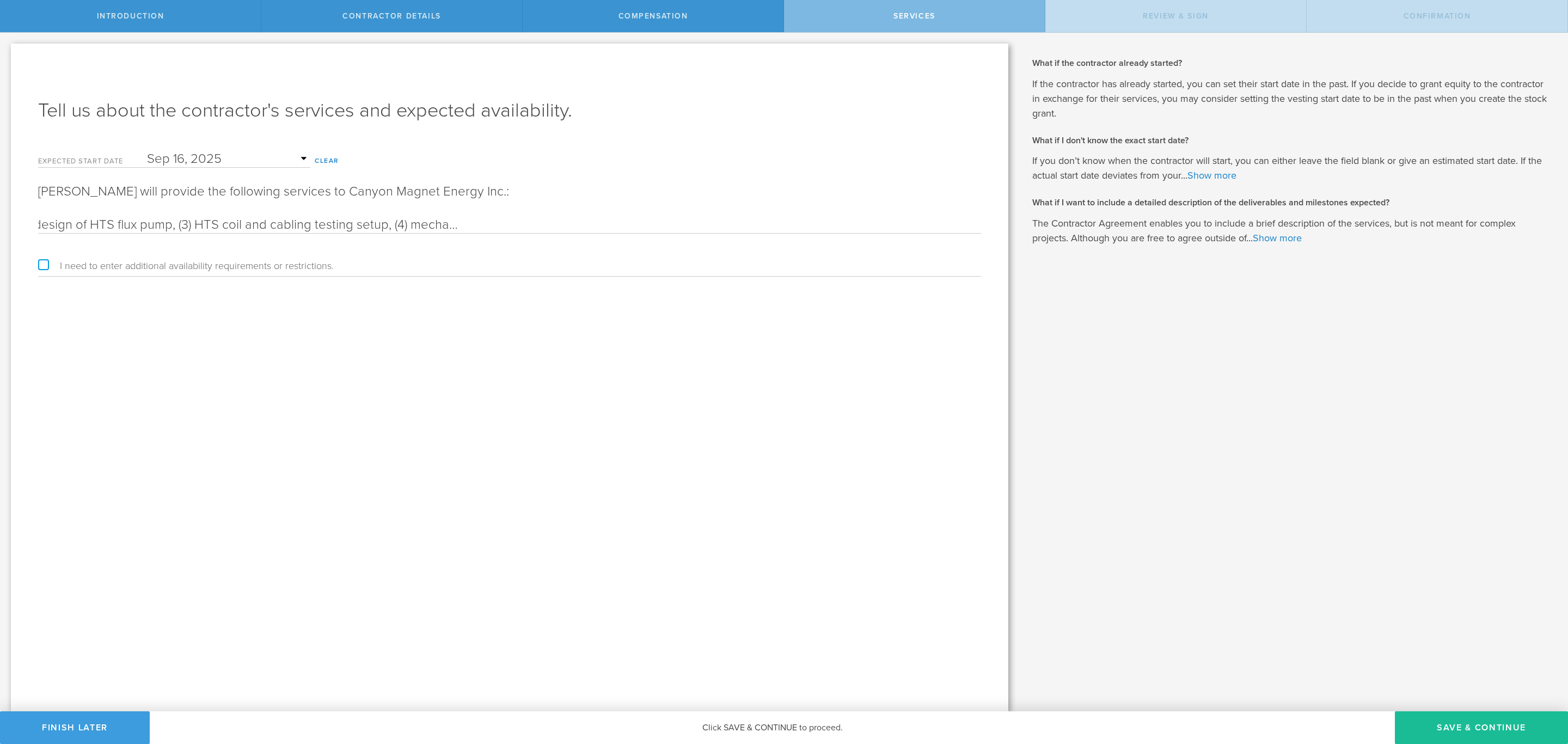
click at [806, 234] on form "Expected start date [DATE] Mon Tue Wed Thu Fri Sat Sun 1 2 3 4 5 6 7 8 9 10 11 …" at bounding box center [509, 211] width 943 height 132
click at [679, 229] on input "(1) mechanical design of superconducting coil winding system, (2) mechanical mo…" at bounding box center [509, 225] width 943 height 16
drag, startPoint x: 529, startPoint y: 222, endPoint x: 555, endPoint y: 221, distance: 26.0
click at [555, 221] on input "(1) mechanical design of superconducting coil winding system, (2) mechanical mo…" at bounding box center [509, 225] width 943 height 16
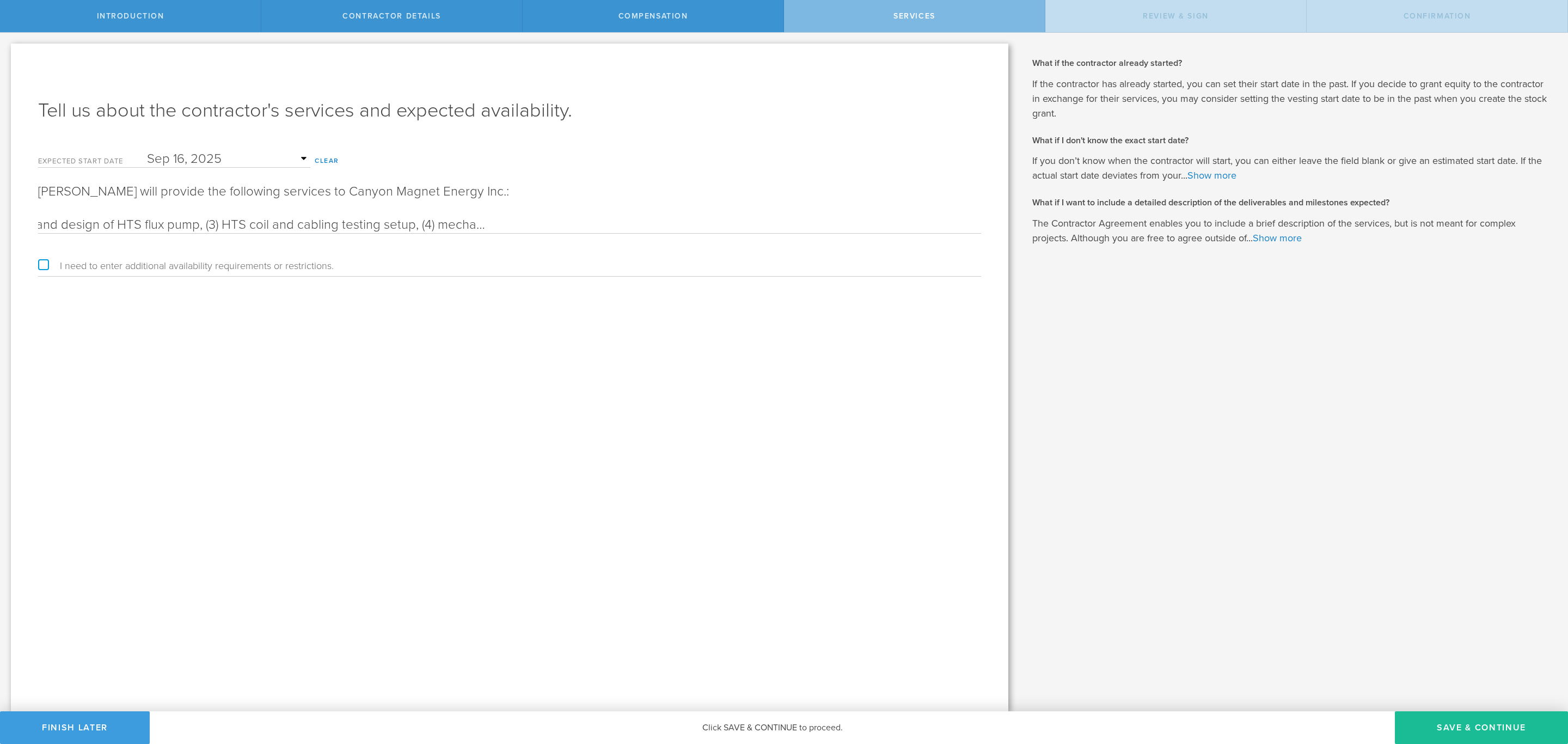
click at [504, 226] on input "(1) mechanical design of superconducting coil winding system, (2) mechanical mo…" at bounding box center [509, 225] width 943 height 16
drag, startPoint x: 770, startPoint y: 226, endPoint x: 992, endPoint y: 226, distance: 222.0
click at [992, 226] on div "Tell us about the contractor's services and expected availability. Expected sta…" at bounding box center [509, 377] width 997 height 668
click at [929, 226] on input "(1) mechanical design of superconducting coil winding system, (2) mechanical mo…" at bounding box center [509, 225] width 943 height 16
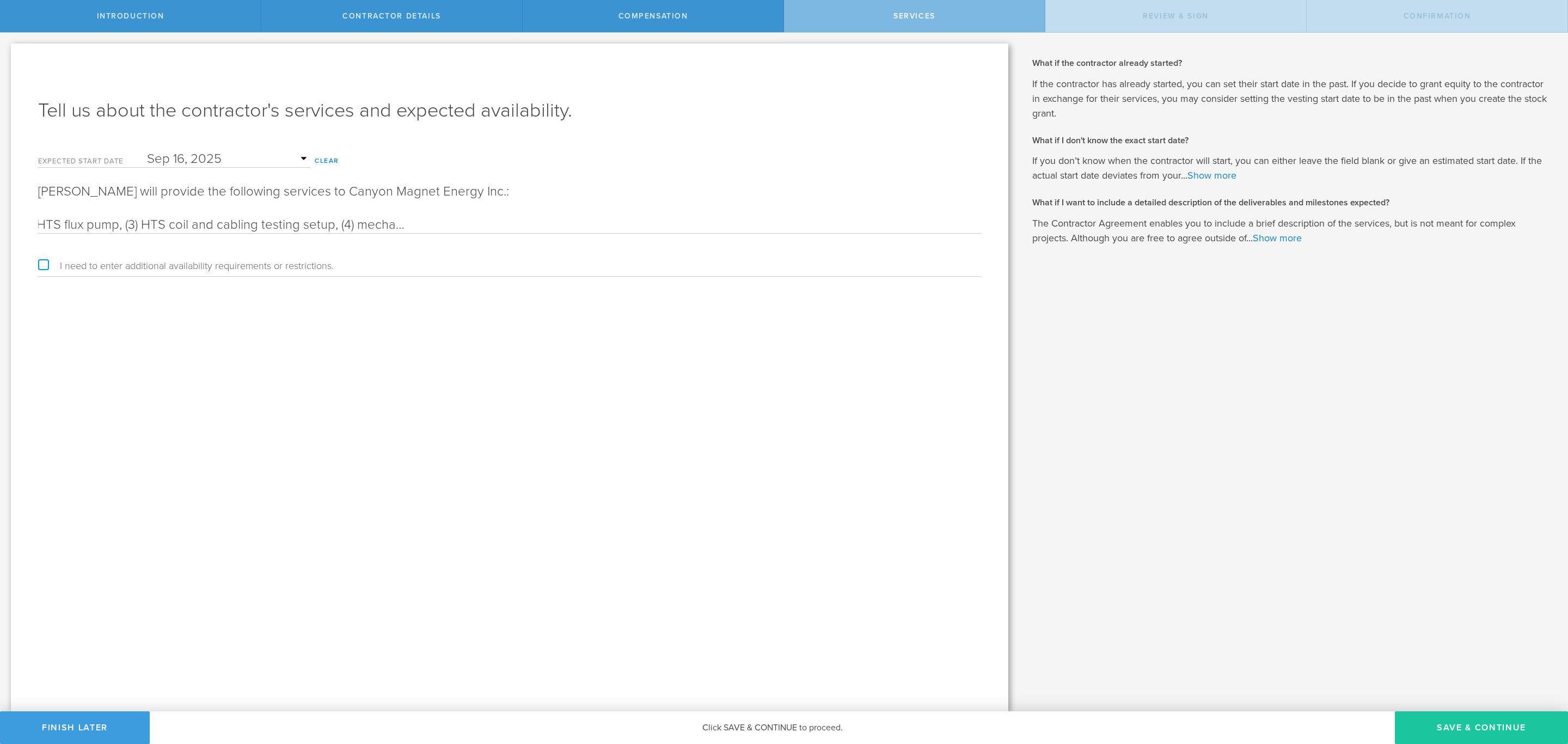
type input "(1) mechanical design of superconducting coil winding system, (2) mechanical mo…"
click at [1447, 722] on button "Save & Continue" at bounding box center [1481, 728] width 173 height 33
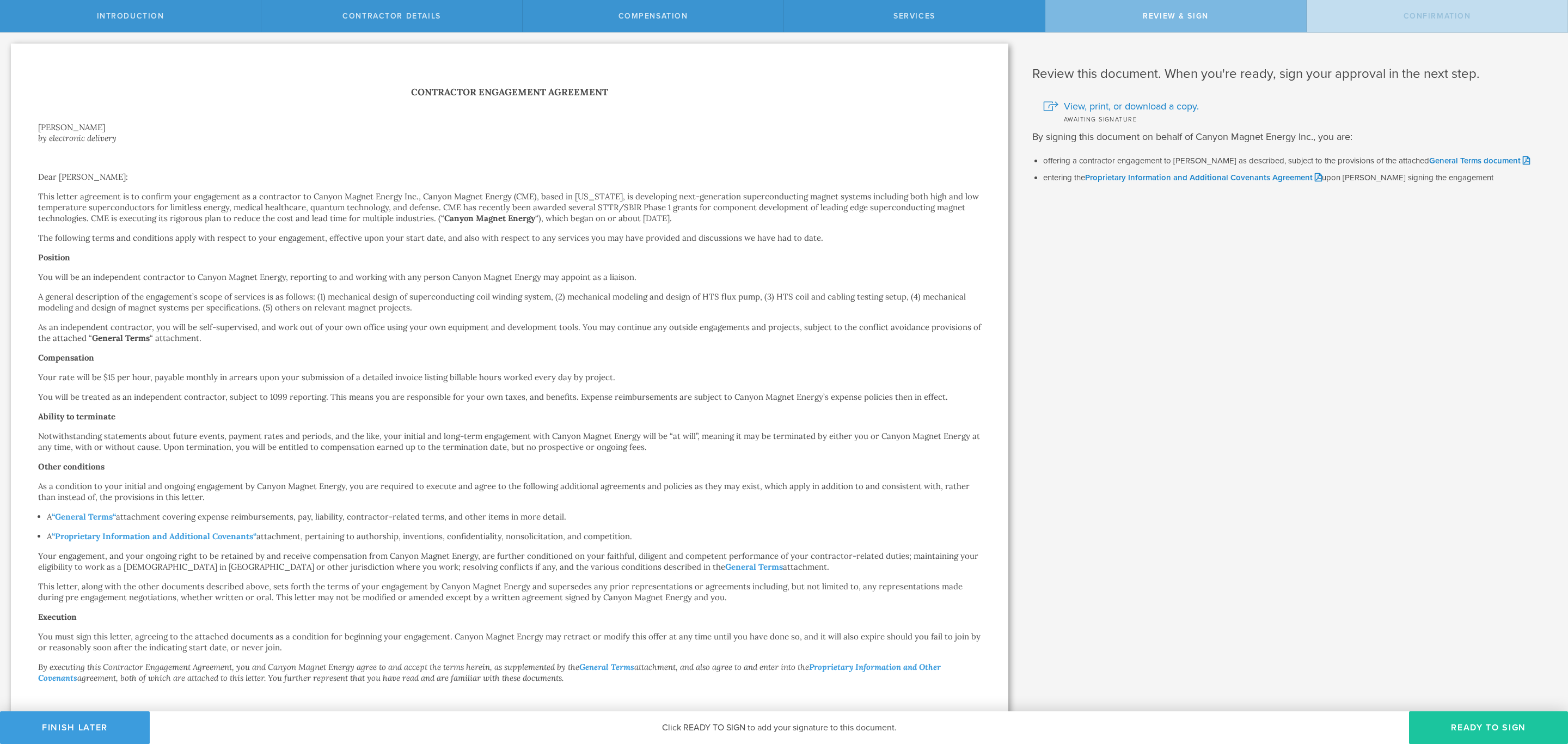
click at [1484, 727] on button "Ready to Sign" at bounding box center [1488, 728] width 159 height 33
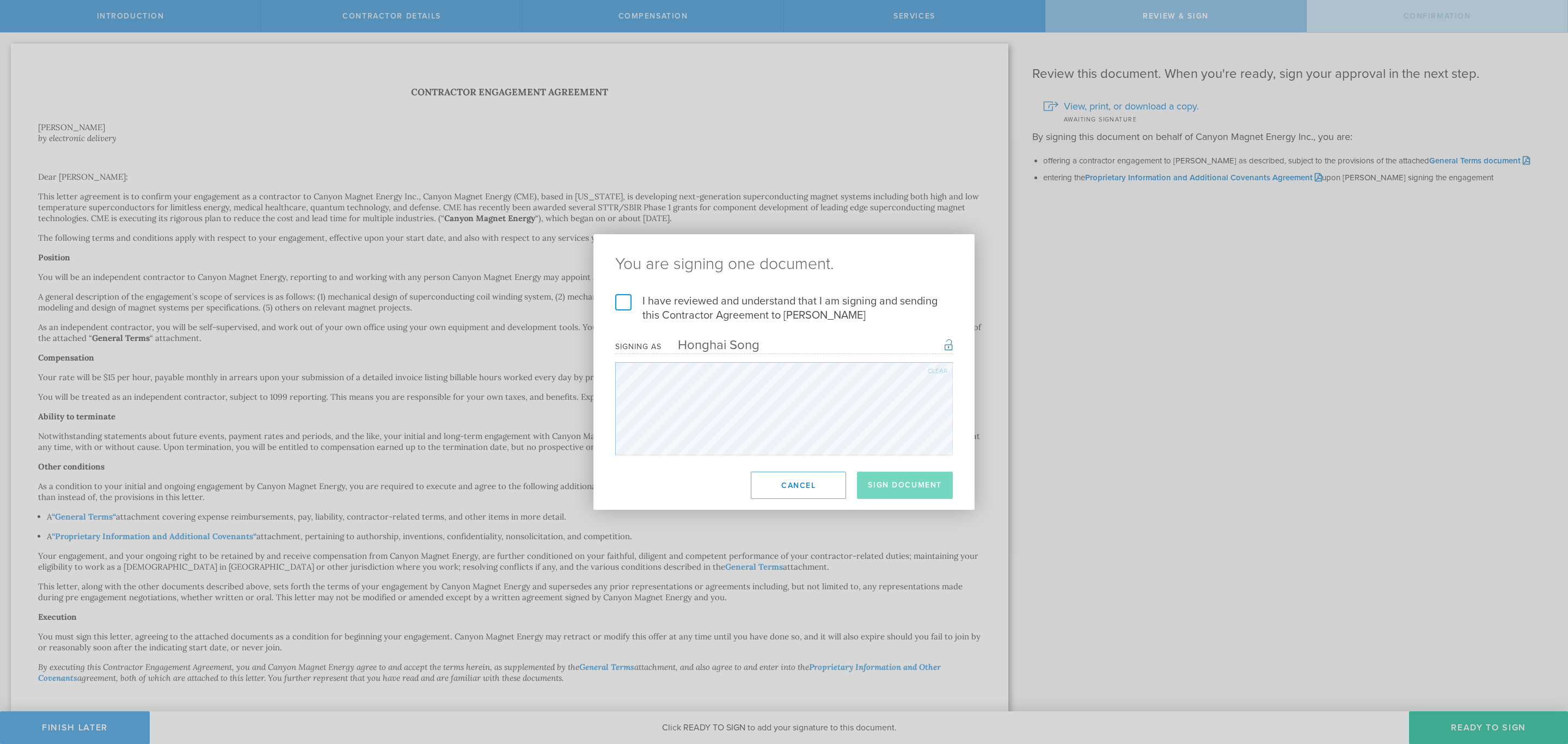
click at [741, 301] on label "I have reviewed and understand that I am signing and sending this Contractor Ag…" at bounding box center [784, 308] width 337 height 29
click at [0, 0] on input "I have reviewed and understand that I am signing and sending this Contractor Ag…" at bounding box center [0, 0] width 0 height 0
click at [903, 482] on button "Sign Document" at bounding box center [905, 486] width 96 height 27
